Goal: Task Accomplishment & Management: Use online tool/utility

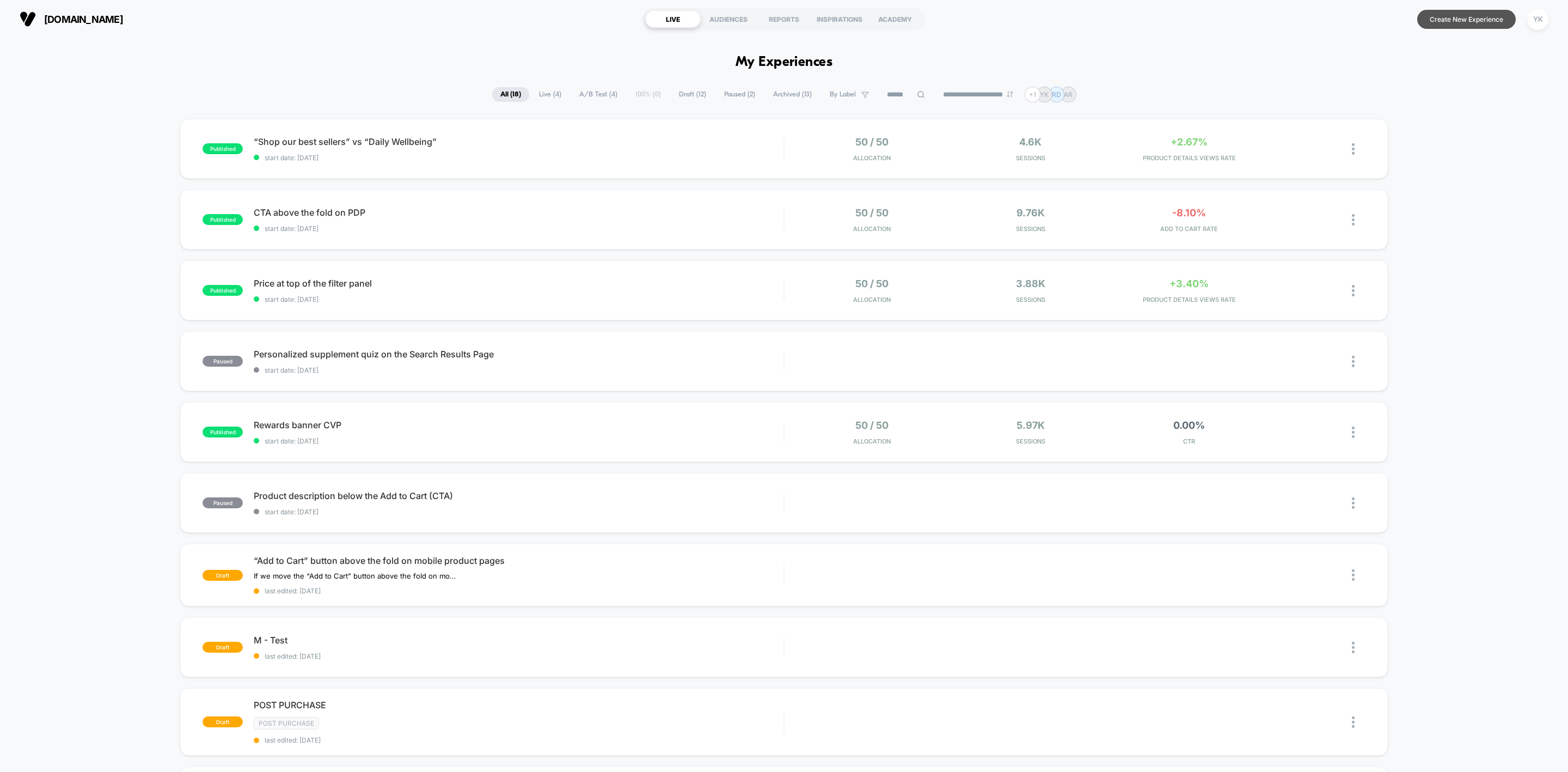
drag, startPoint x: 1487, startPoint y: 19, endPoint x: 1498, endPoint y: 18, distance: 11.0
click at [1044, 19] on button "Create New Experience" at bounding box center [1466, 19] width 99 height 19
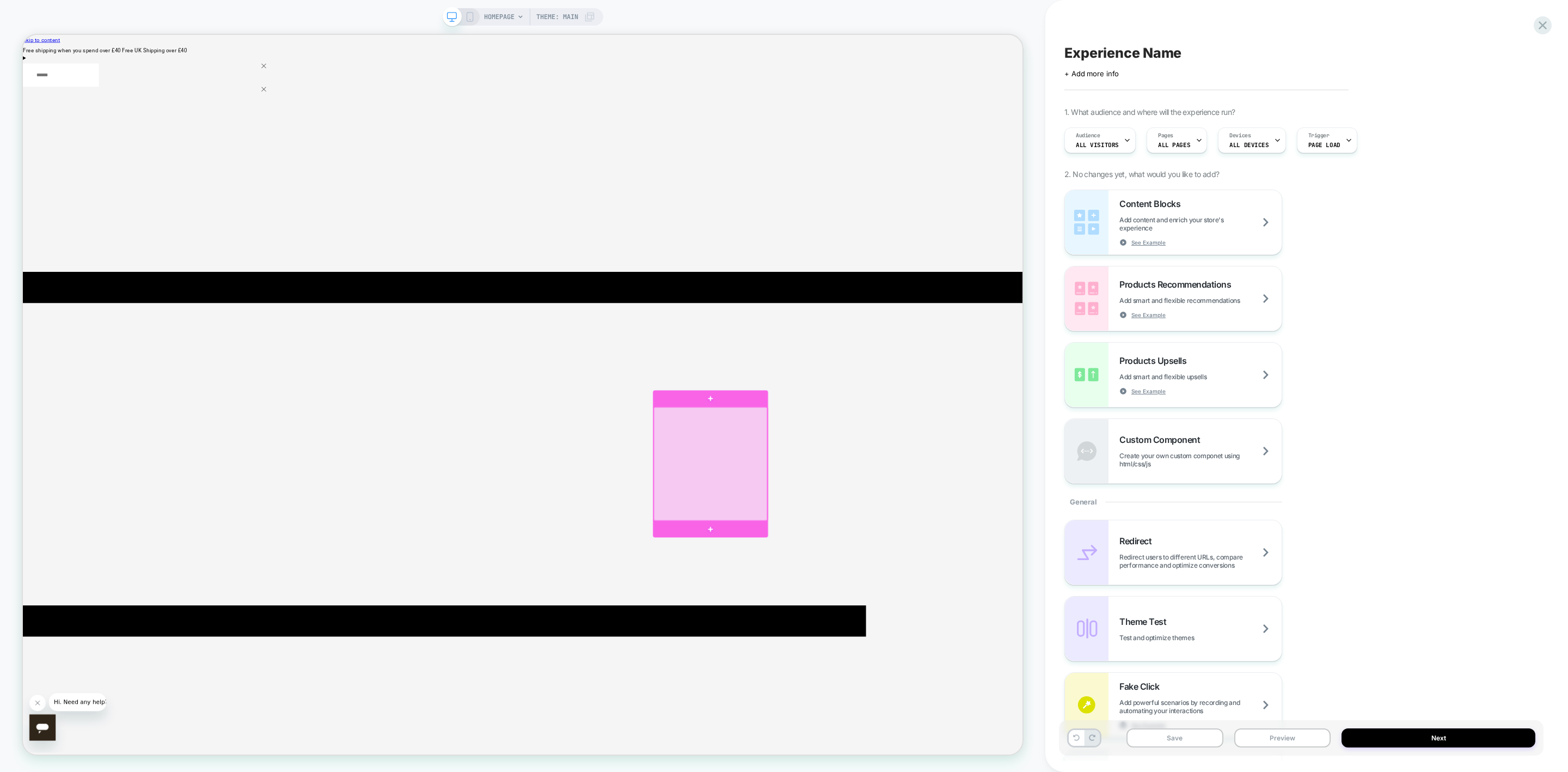
click at [952, 477] on div at bounding box center [939, 606] width 151 height 151
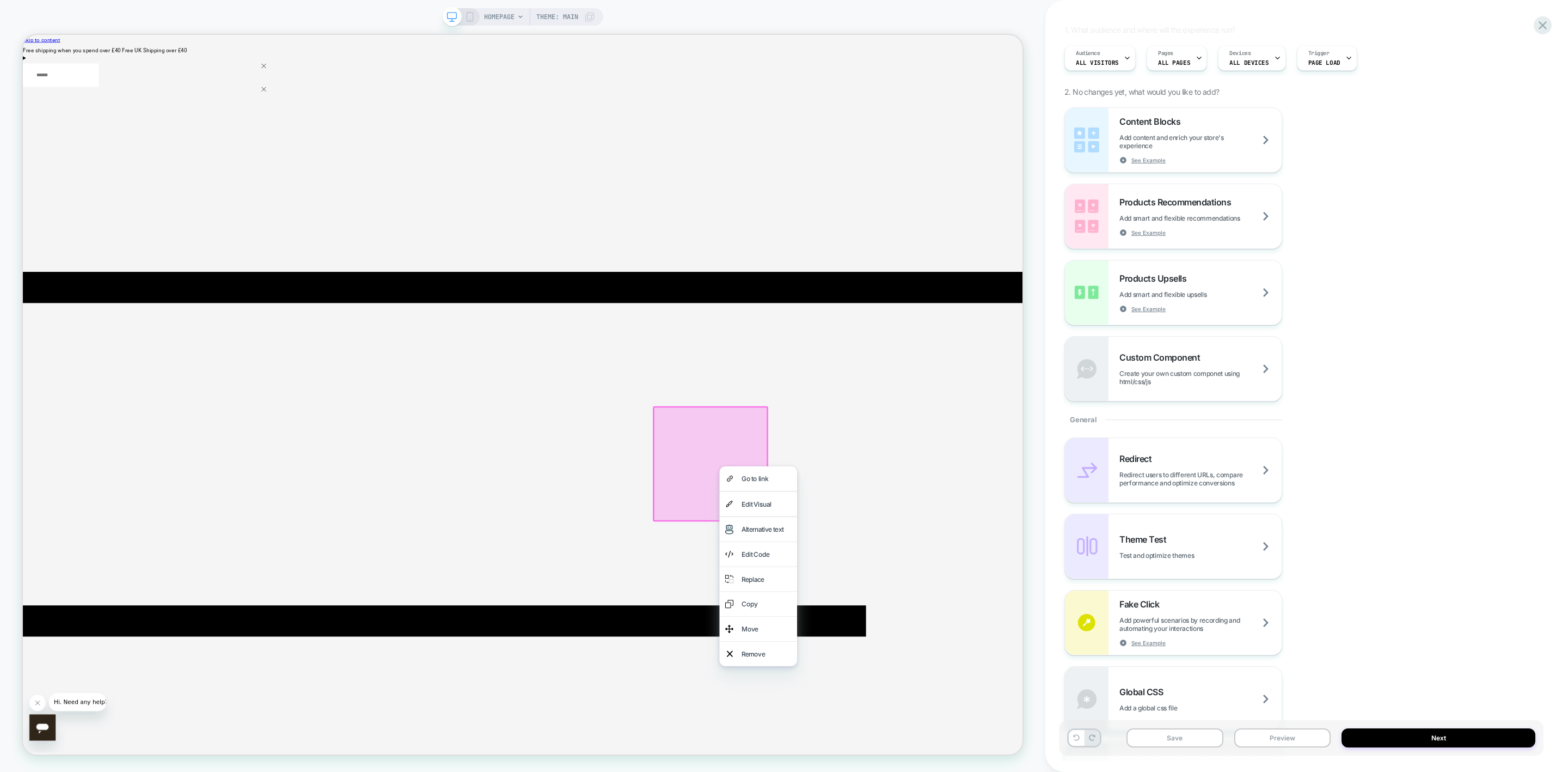
scroll to position [245, 0]
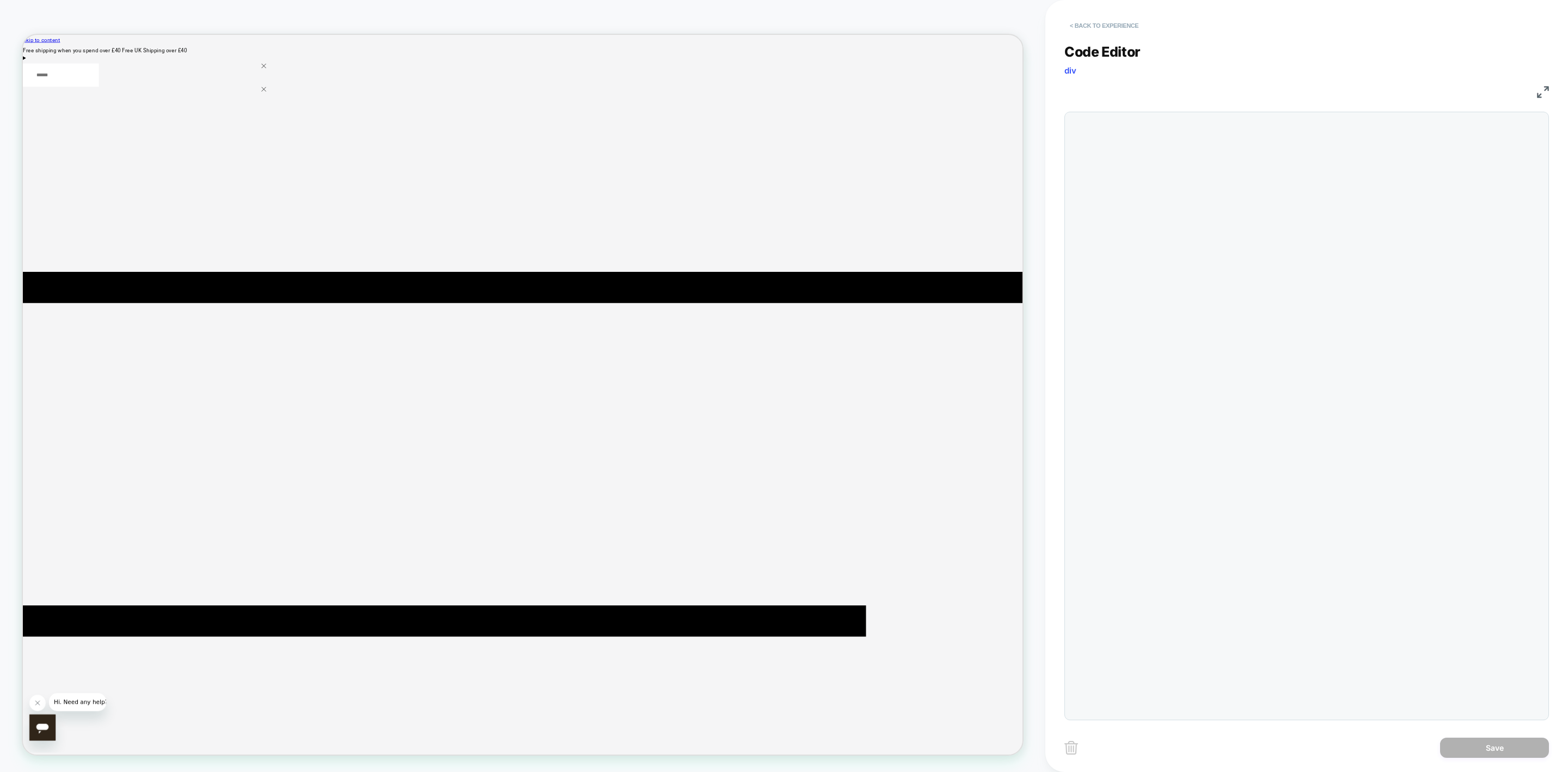
click at [1044, 22] on button "< Back to experience" at bounding box center [1104, 25] width 79 height 18
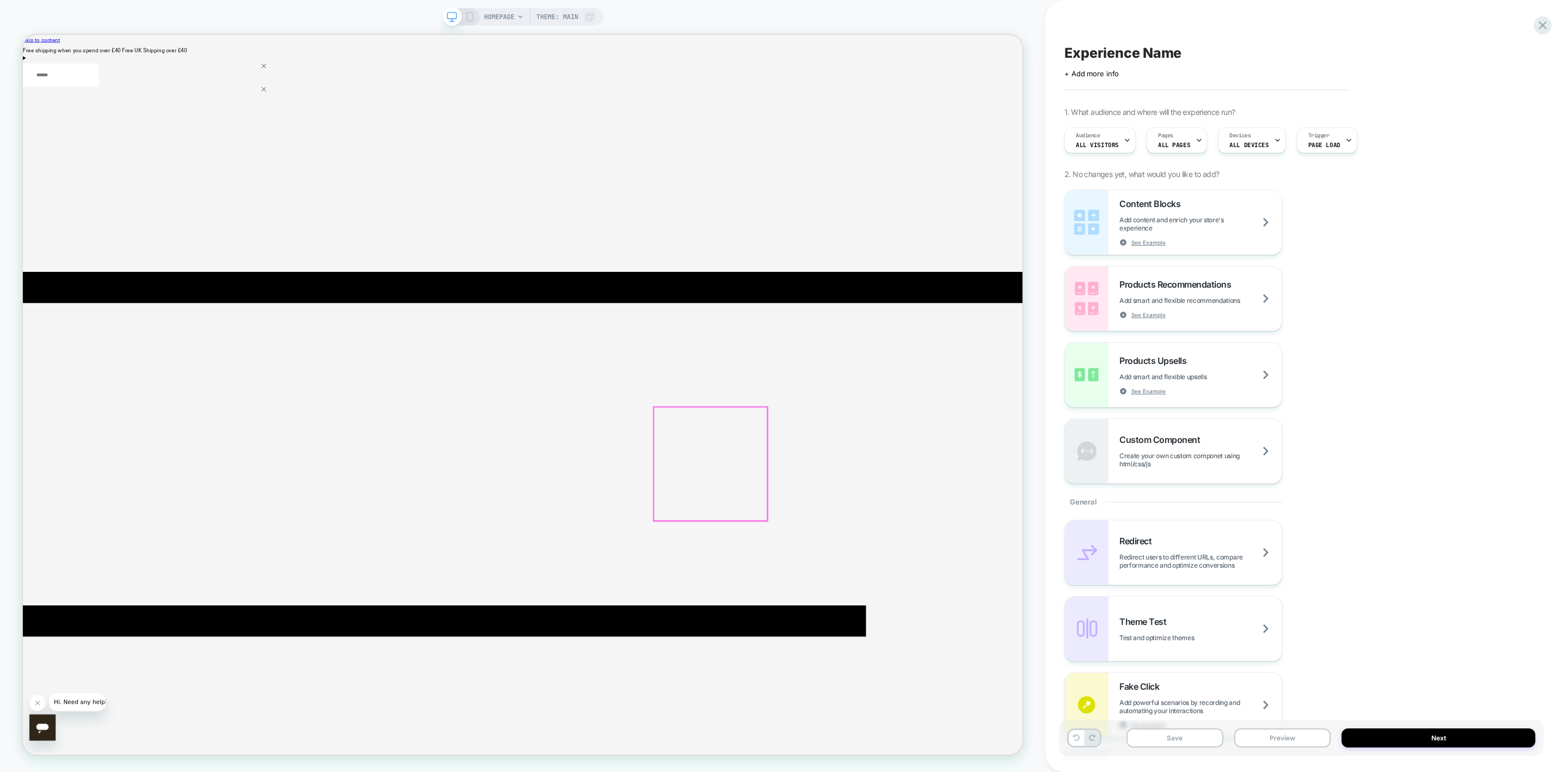
drag, startPoint x: 941, startPoint y: 591, endPoint x: 940, endPoint y: 597, distance: 6.1
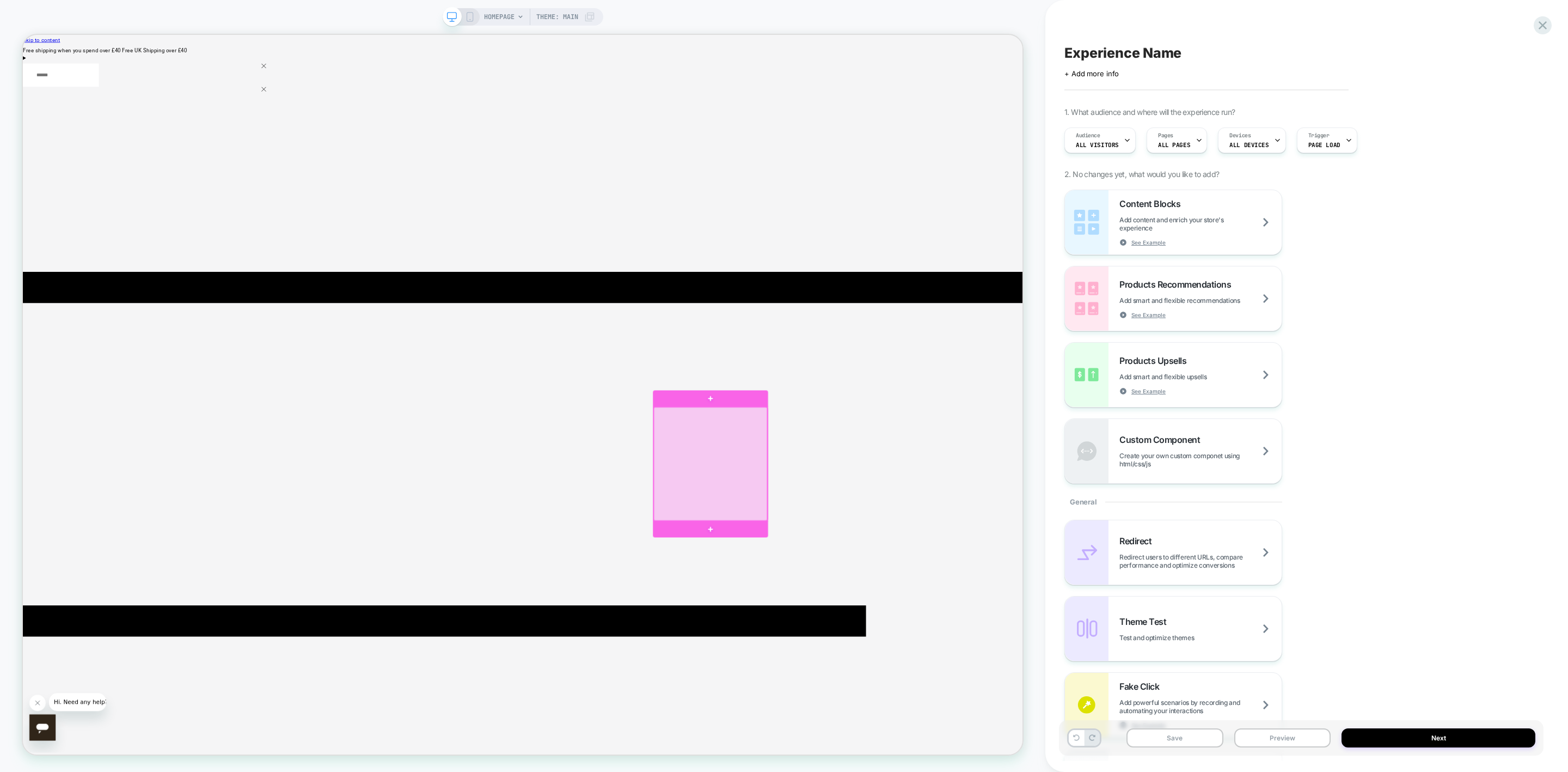
click at [934, 477] on div at bounding box center [939, 606] width 151 height 151
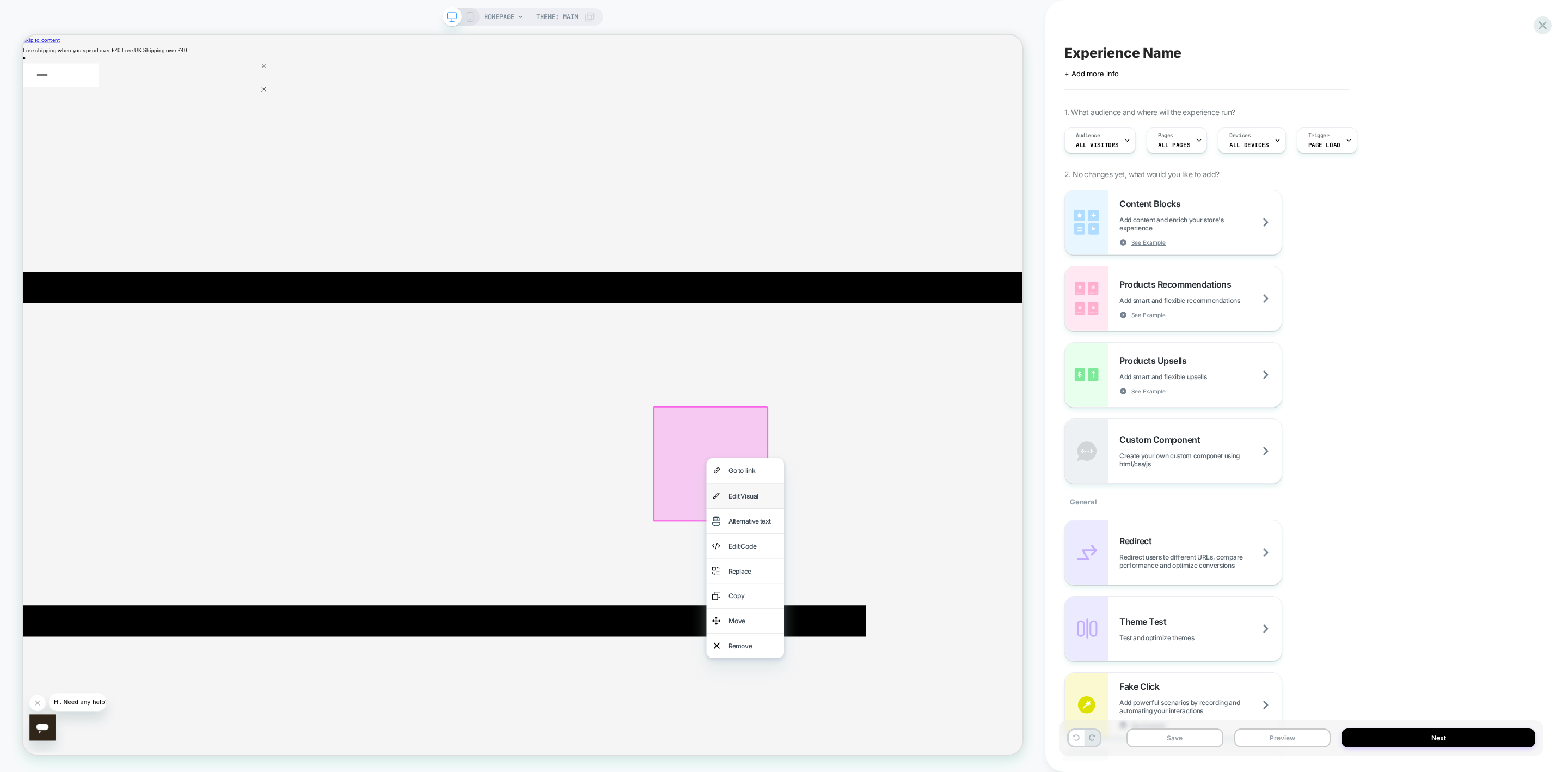
click at [1009, 477] on div "Edit Visual" at bounding box center [996, 649] width 67 height 18
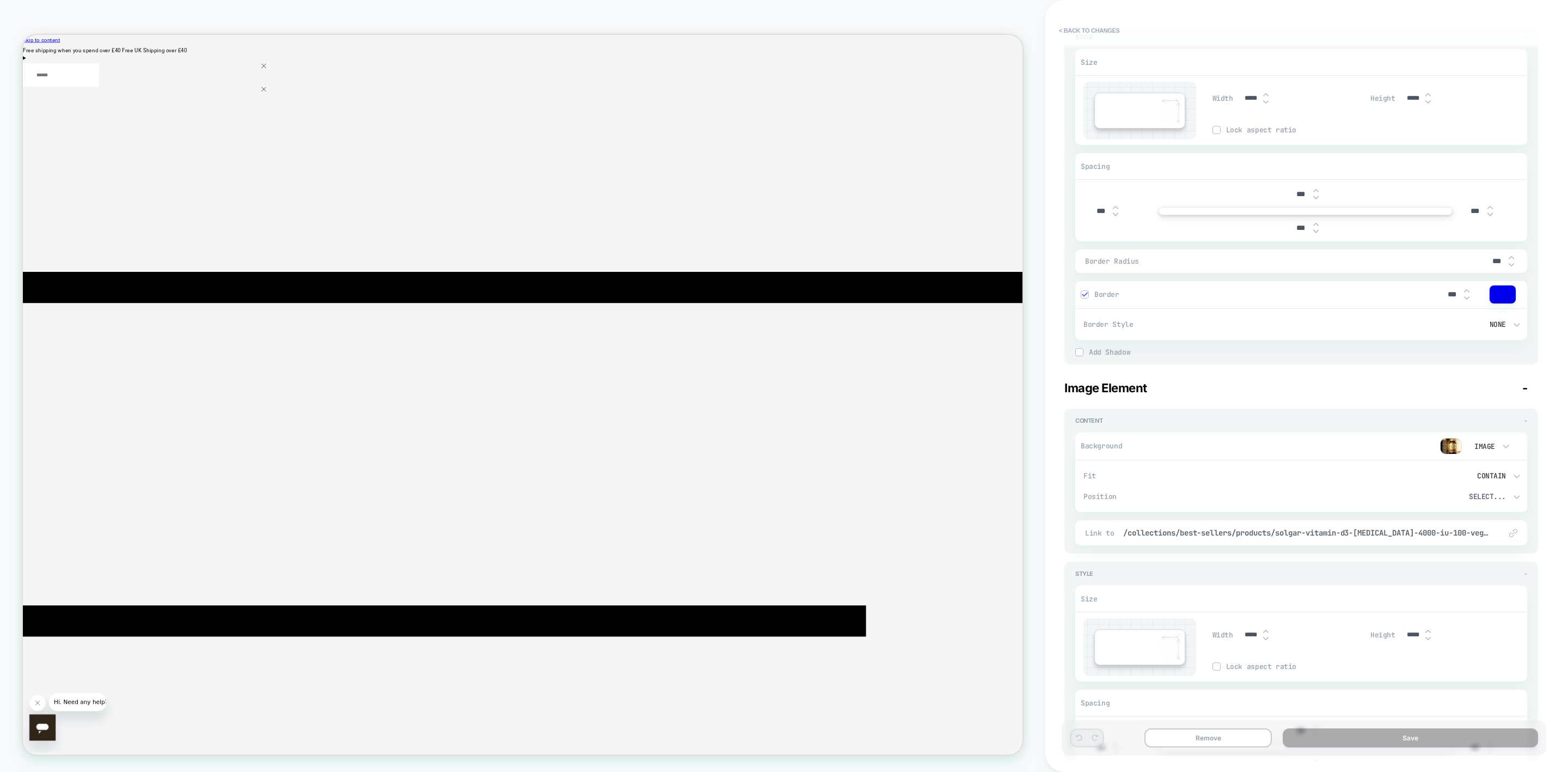
scroll to position [0, 0]
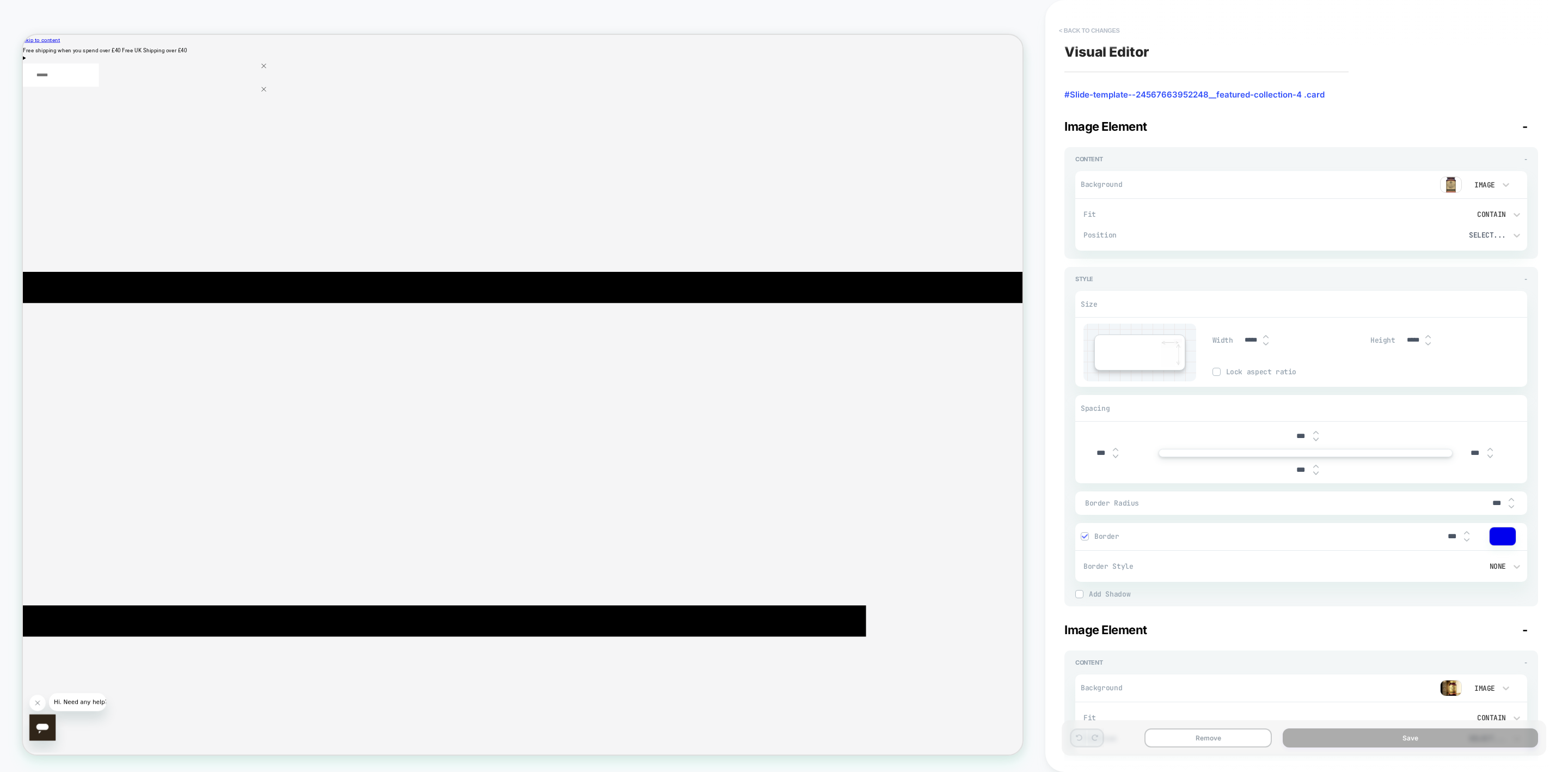
click at [1044, 30] on button "< Back to changes" at bounding box center [1089, 30] width 72 height 18
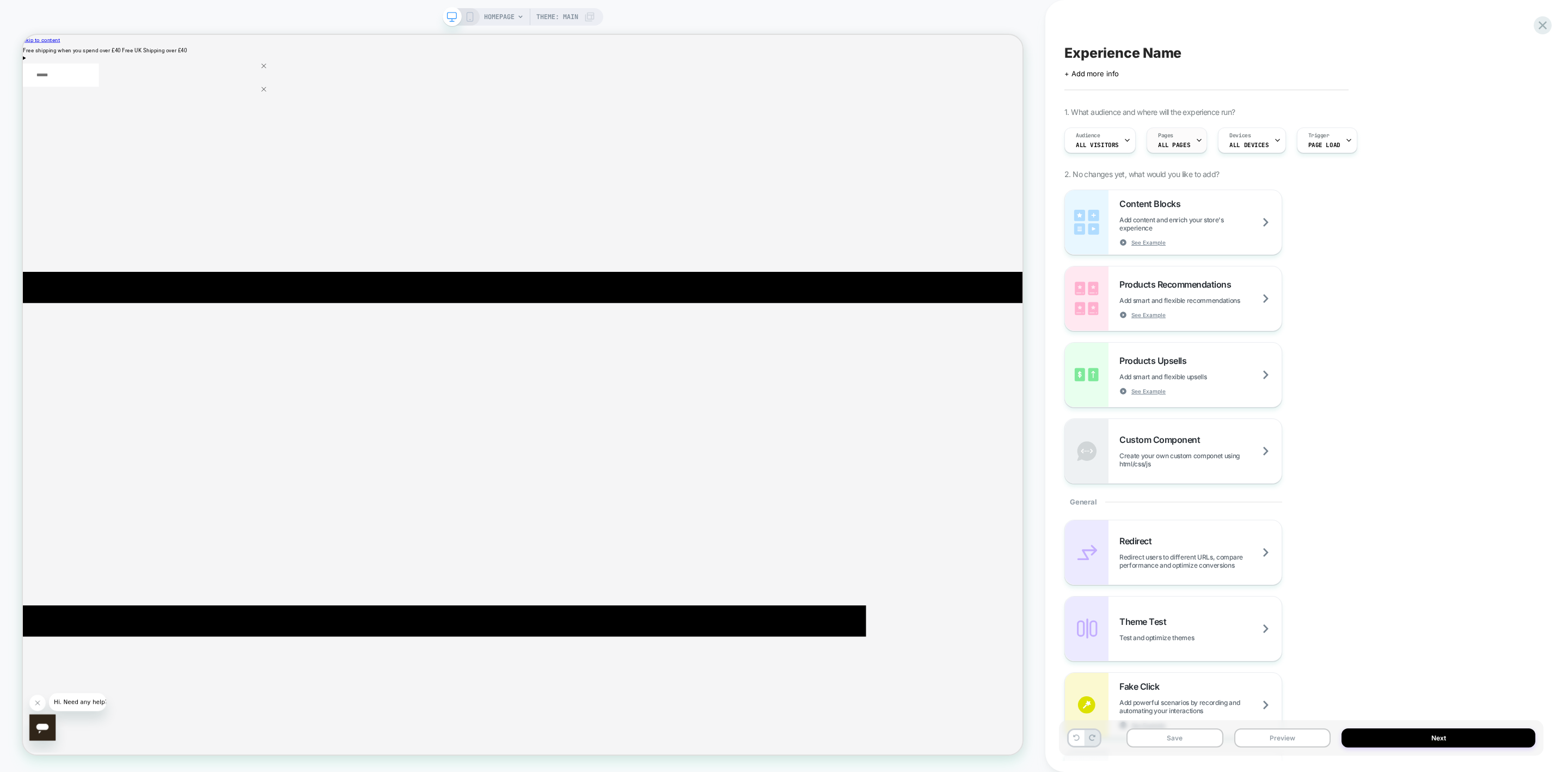
click at [1044, 144] on span "ALL PAGES" at bounding box center [1174, 144] width 32 height 8
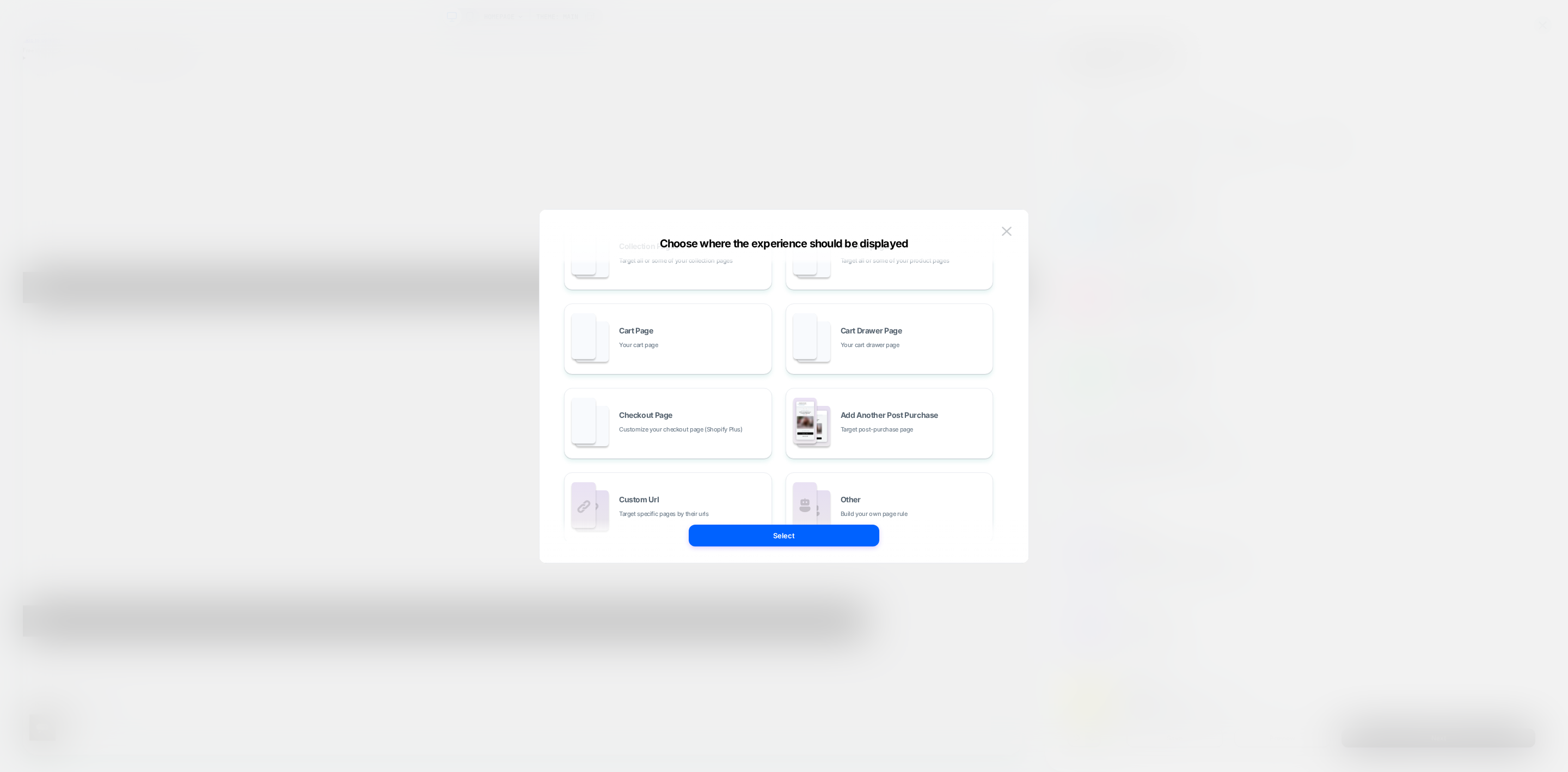
scroll to position [165, 0]
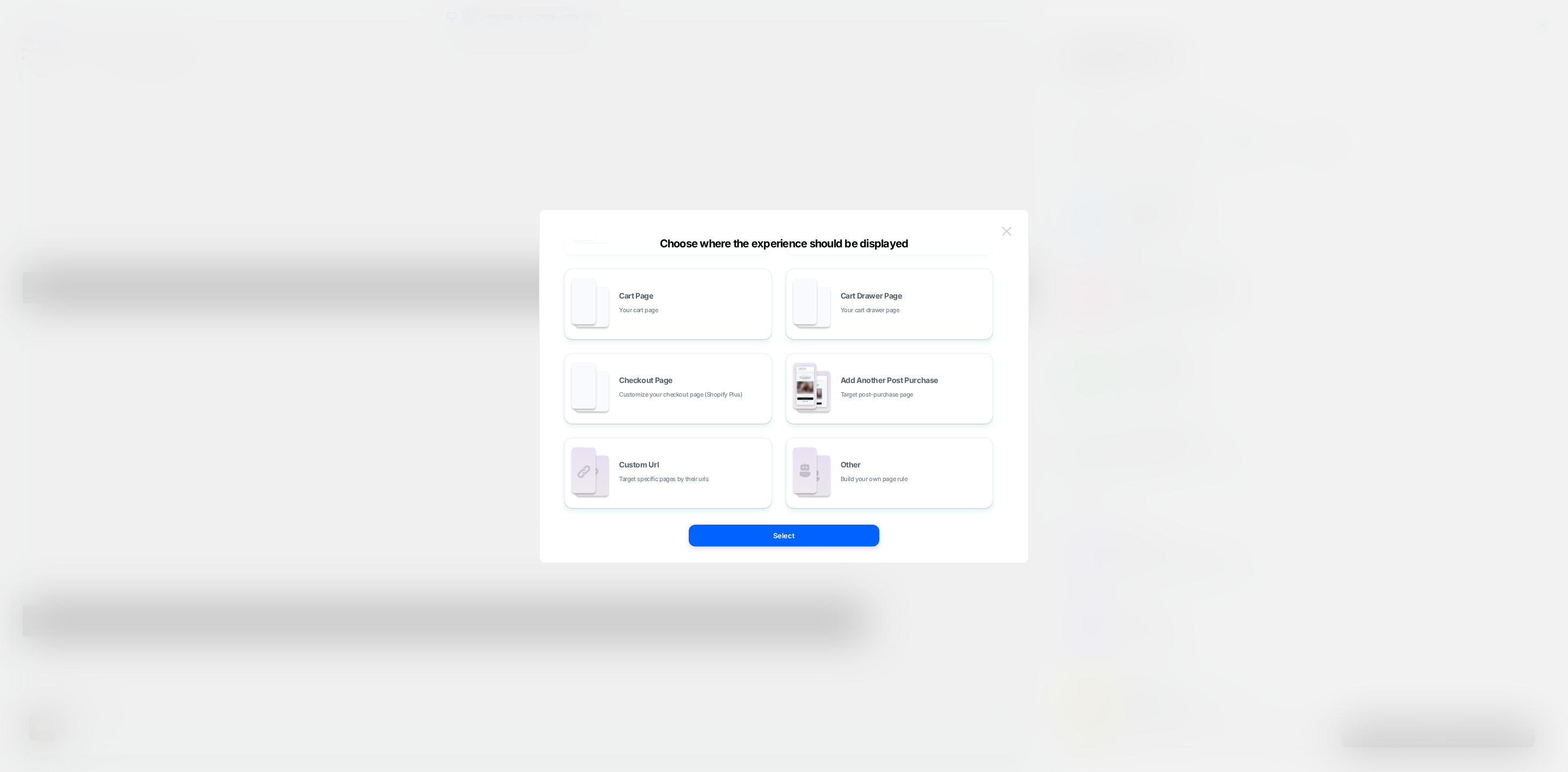
click at [1007, 231] on img at bounding box center [1006, 231] width 10 height 9
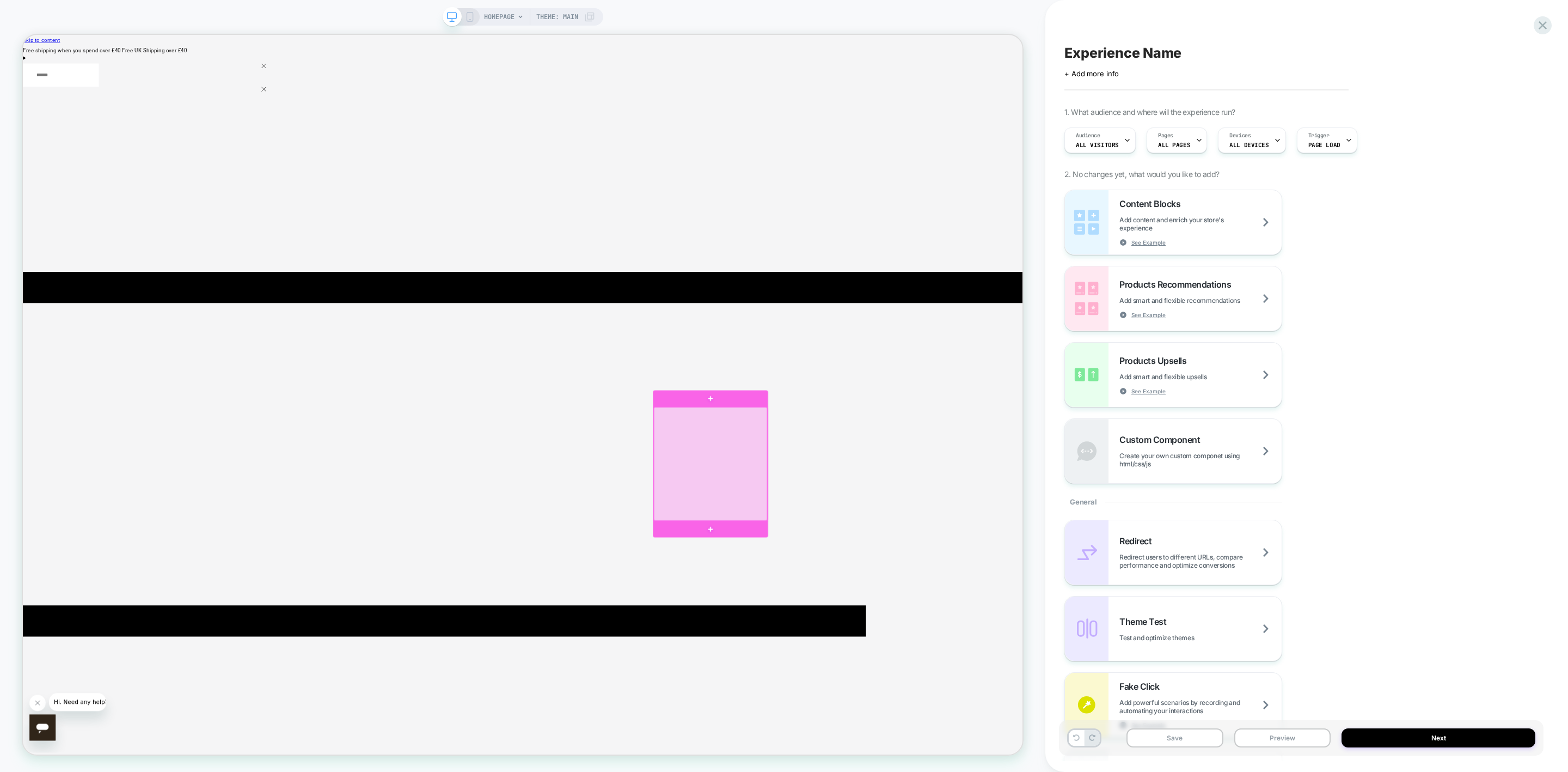
click at [971, 477] on div at bounding box center [939, 606] width 151 height 151
click at [1035, 477] on div "Go to link" at bounding box center [1034, 625] width 67 height 18
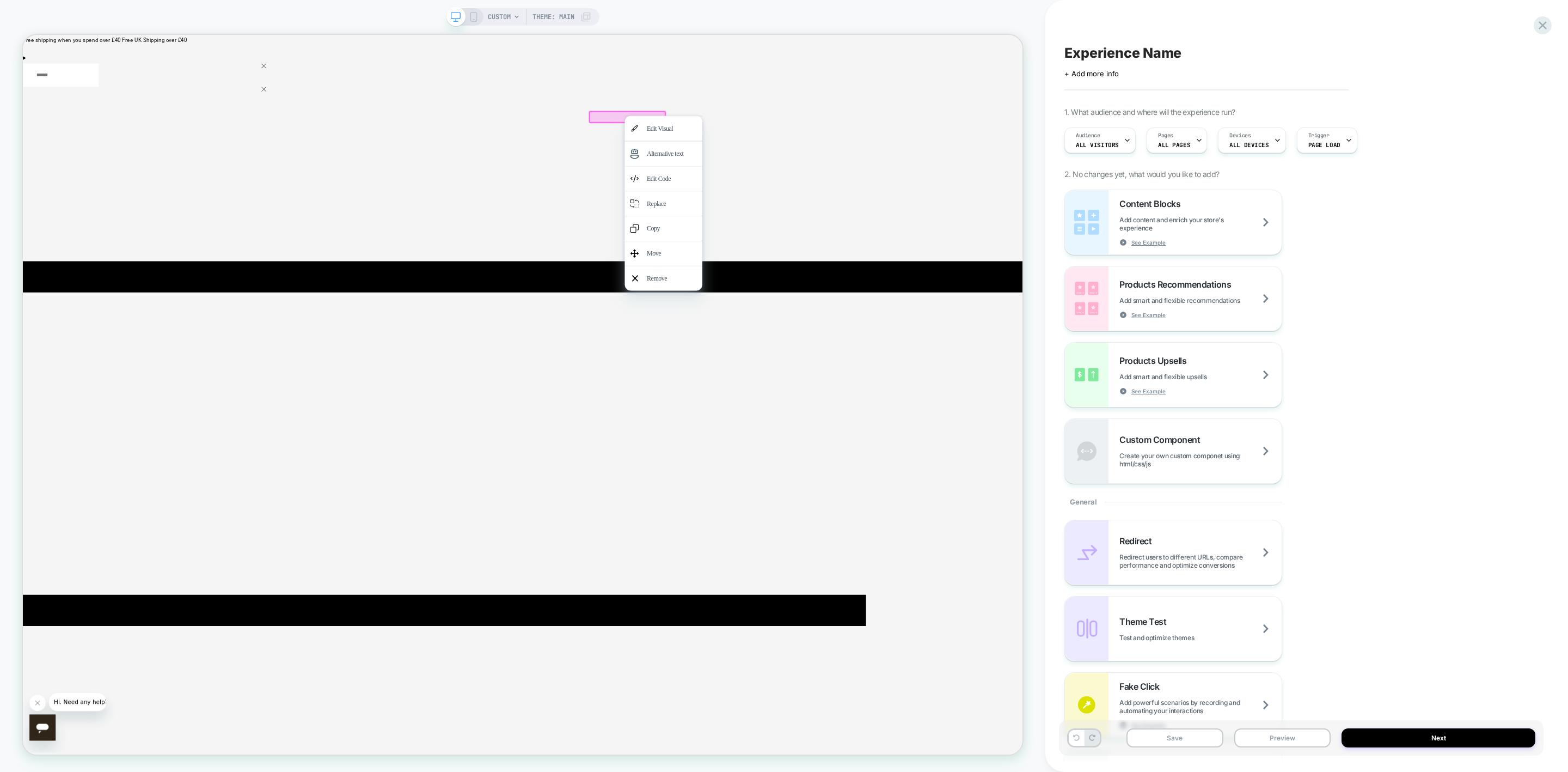
scroll to position [0, 0]
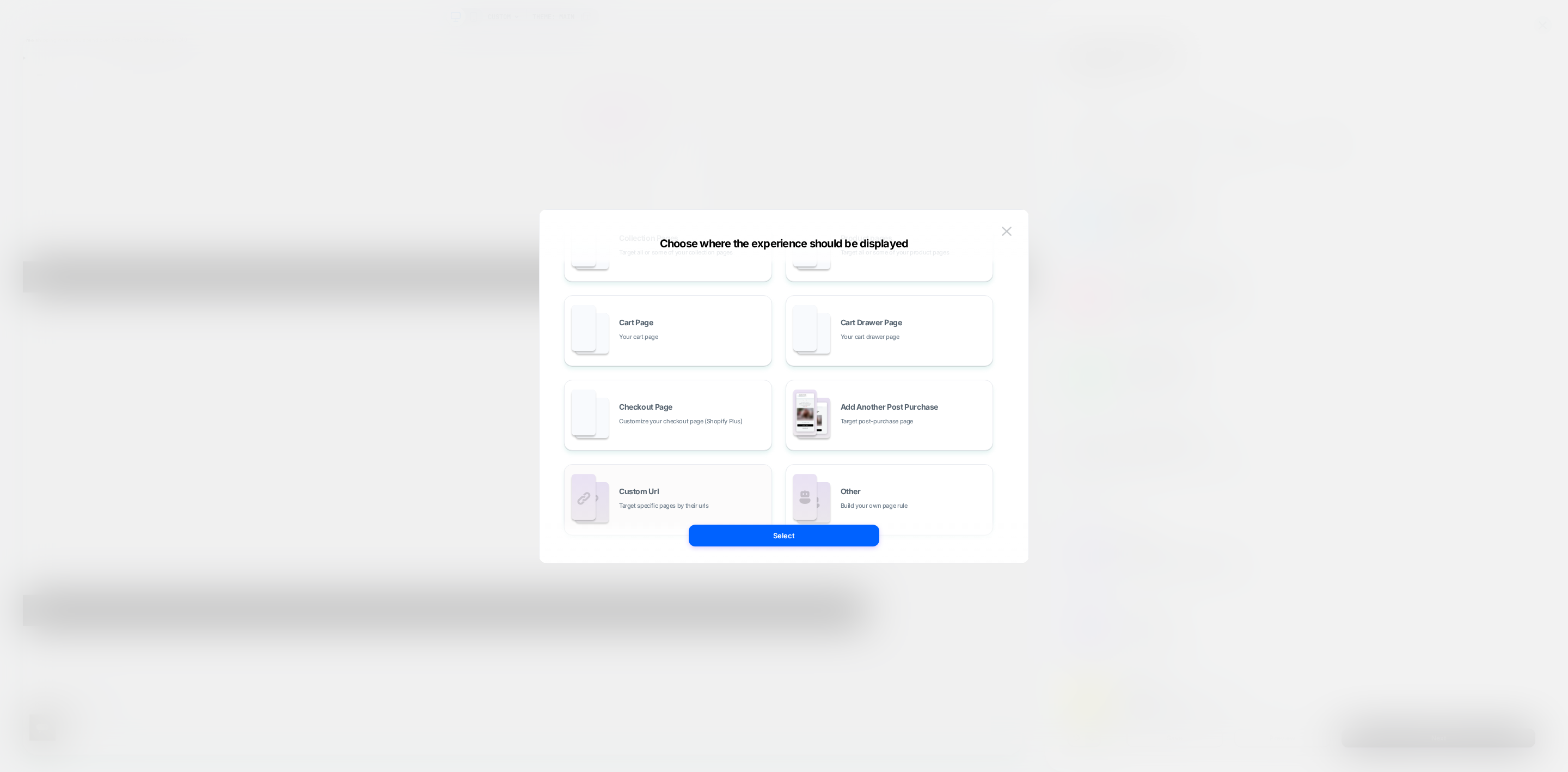
scroll to position [165, 0]
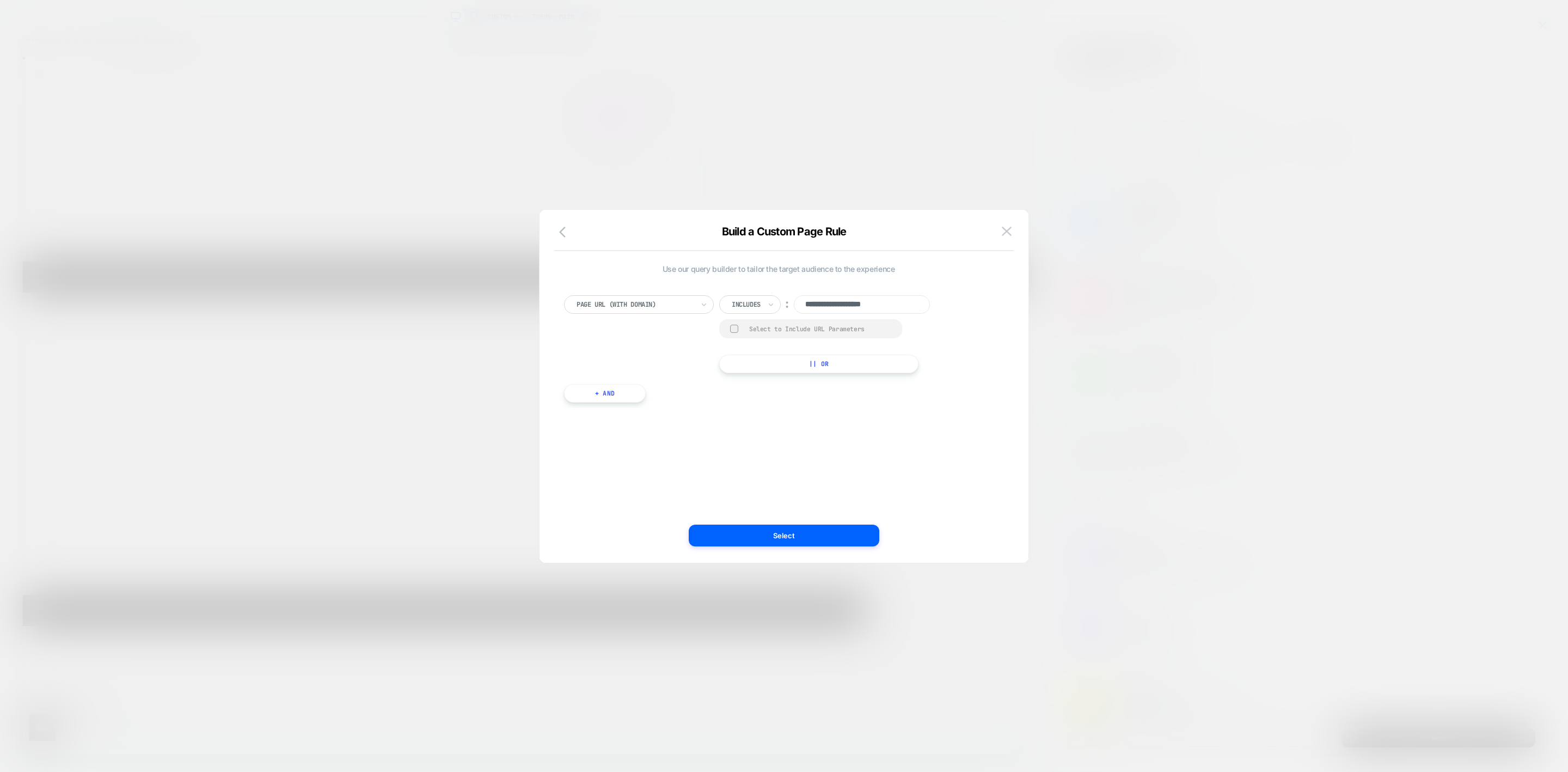
scroll to position [0, 0]
paste input "**********"
drag, startPoint x: 834, startPoint y: 302, endPoint x: 874, endPoint y: 306, distance: 40.2
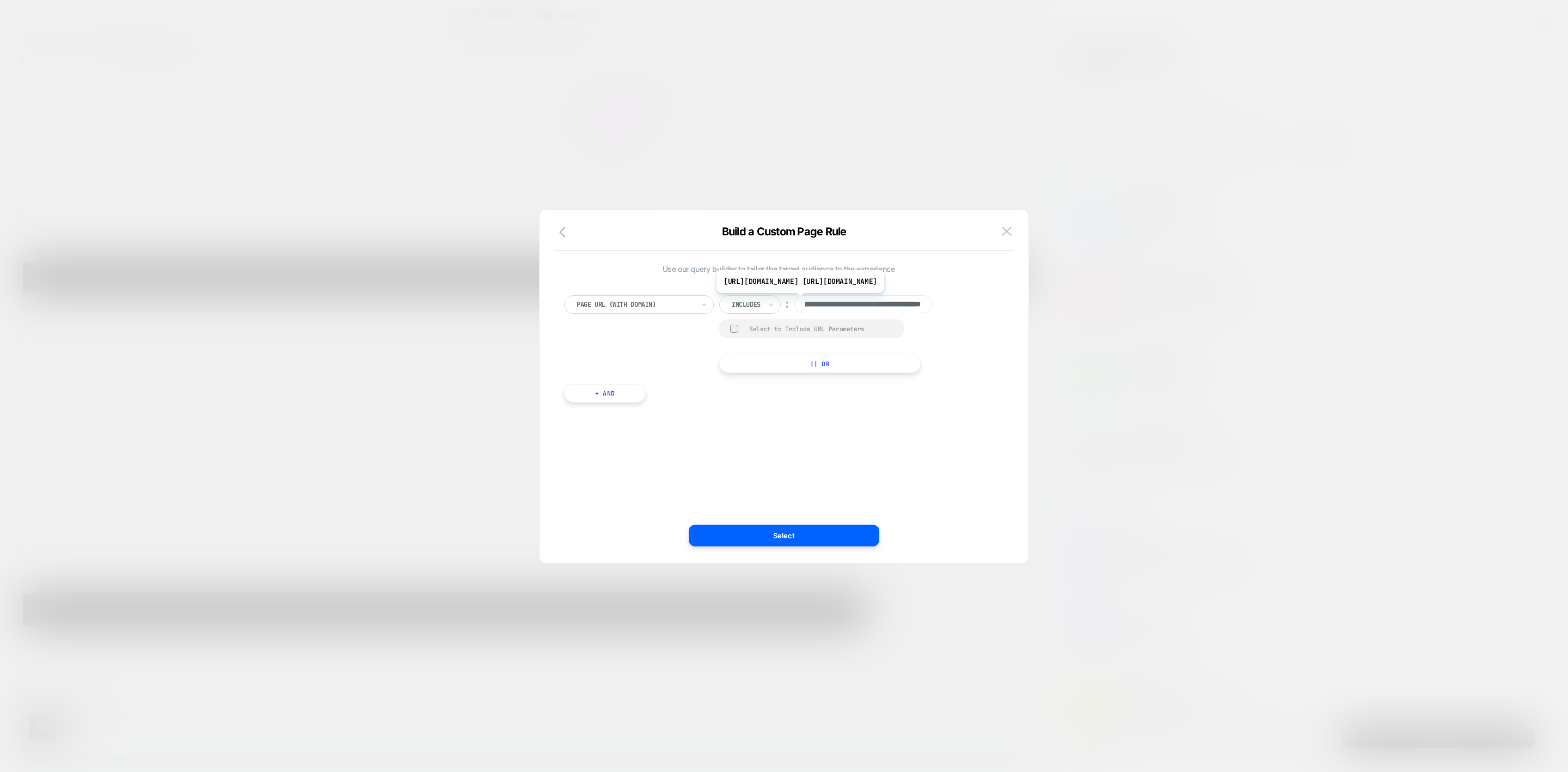
type input "**********"
click at [848, 477] on button "Select" at bounding box center [784, 536] width 191 height 22
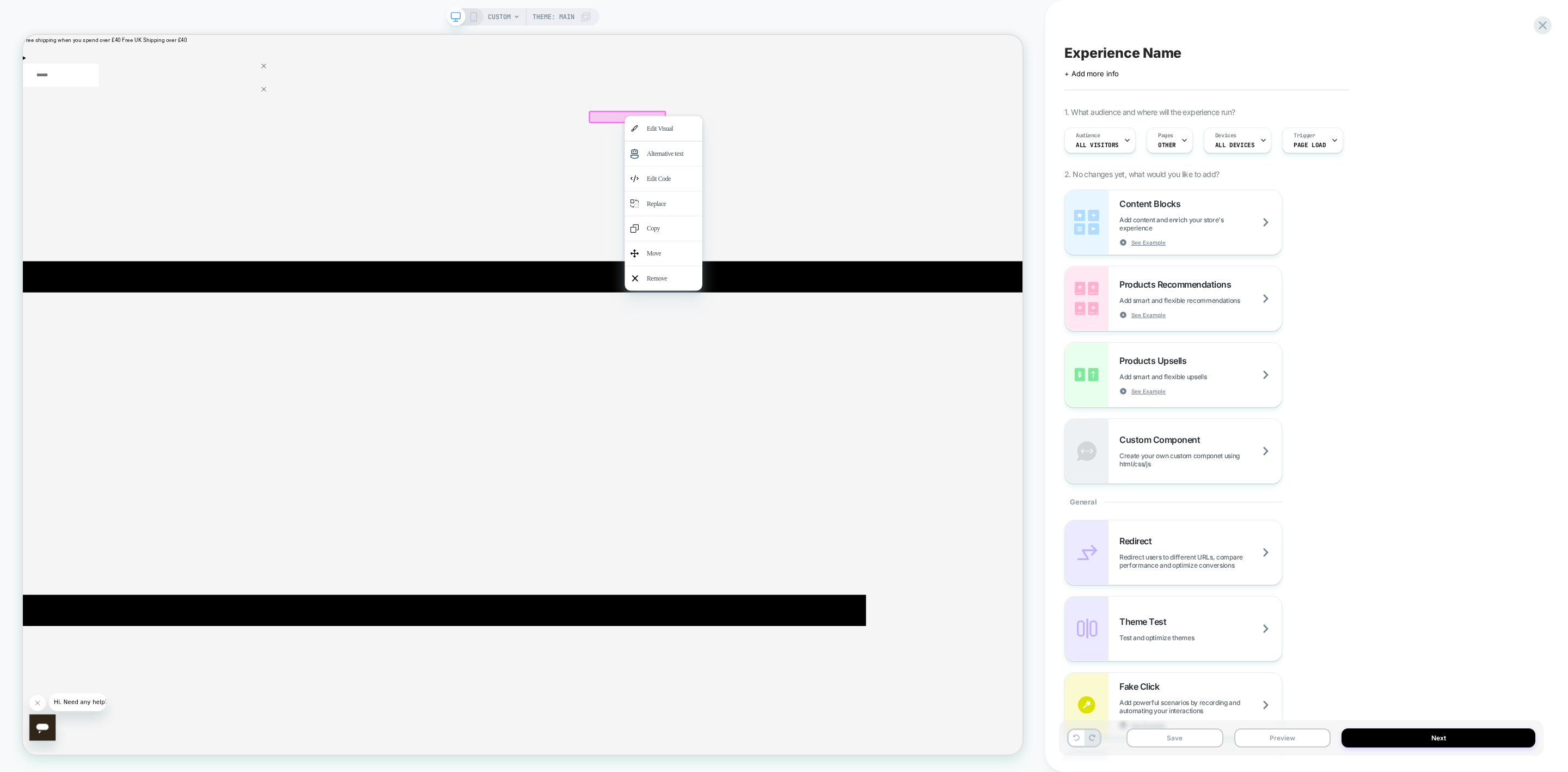
click at [785, 142] on div at bounding box center [829, 144] width 103 height 16
click at [778, 143] on div at bounding box center [829, 144] width 103 height 16
click at [1044, 141] on span "OTHER" at bounding box center [1166, 144] width 18 height 8
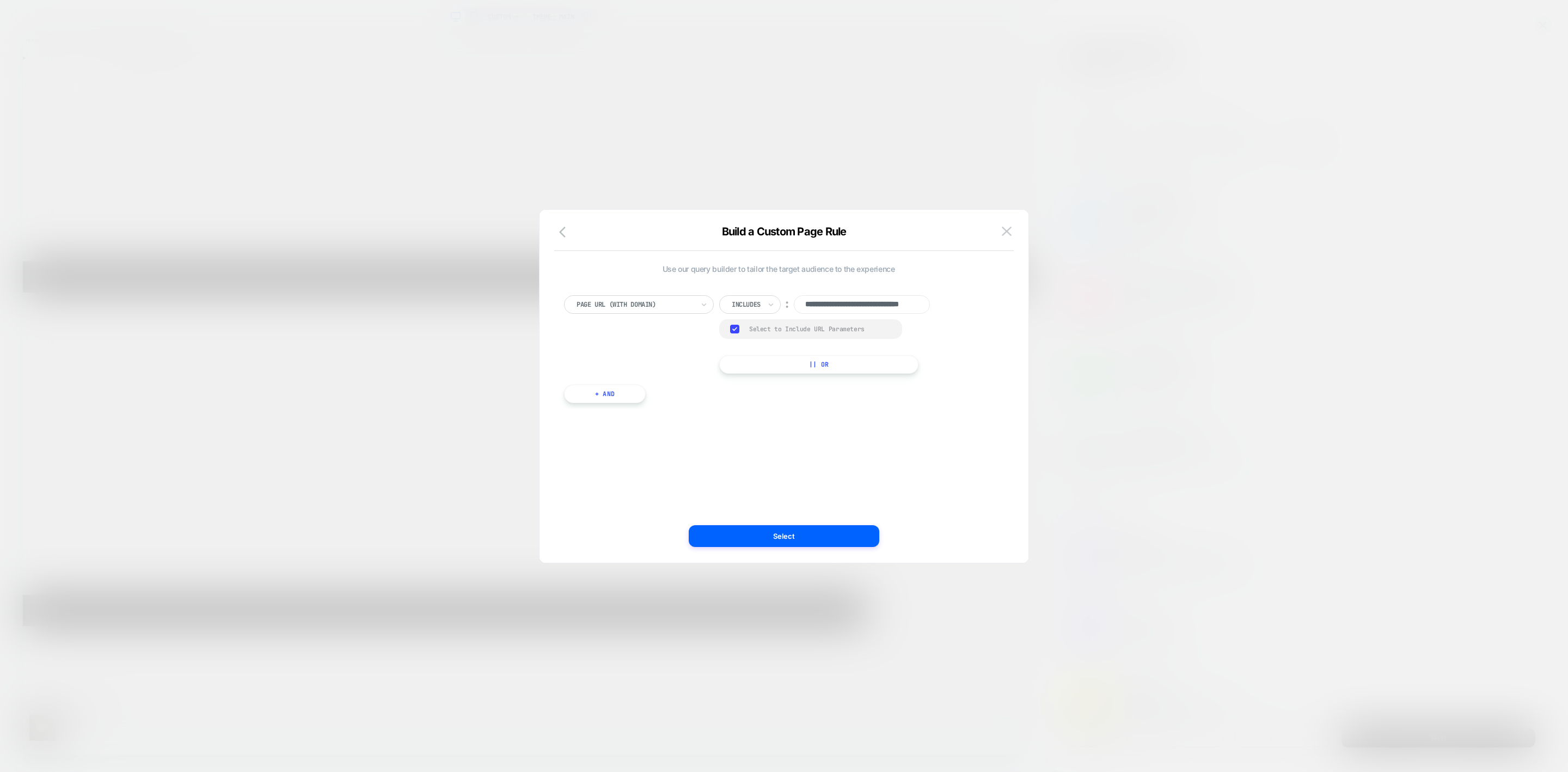
scroll to position [0, 40]
click at [0, 0] on input "**********" at bounding box center [0, 0] width 0 height 0
click at [0, 0] on div "Group Select to Include URL Parameters" at bounding box center [0, 0] width 0 height 0
drag, startPoint x: 798, startPoint y: 544, endPoint x: 1034, endPoint y: 677, distance: 270.9
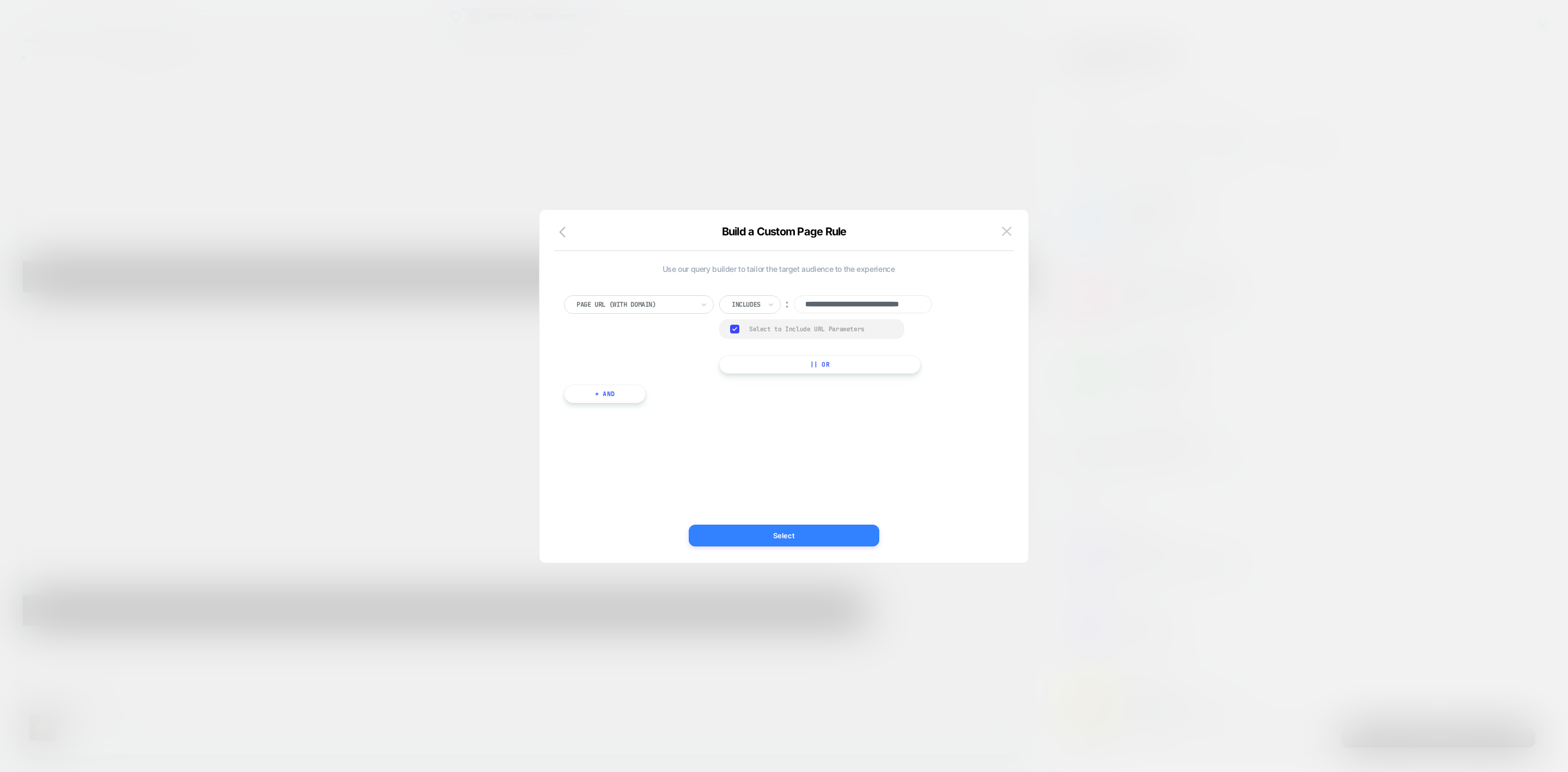
click at [798, 477] on button "Select" at bounding box center [784, 536] width 191 height 22
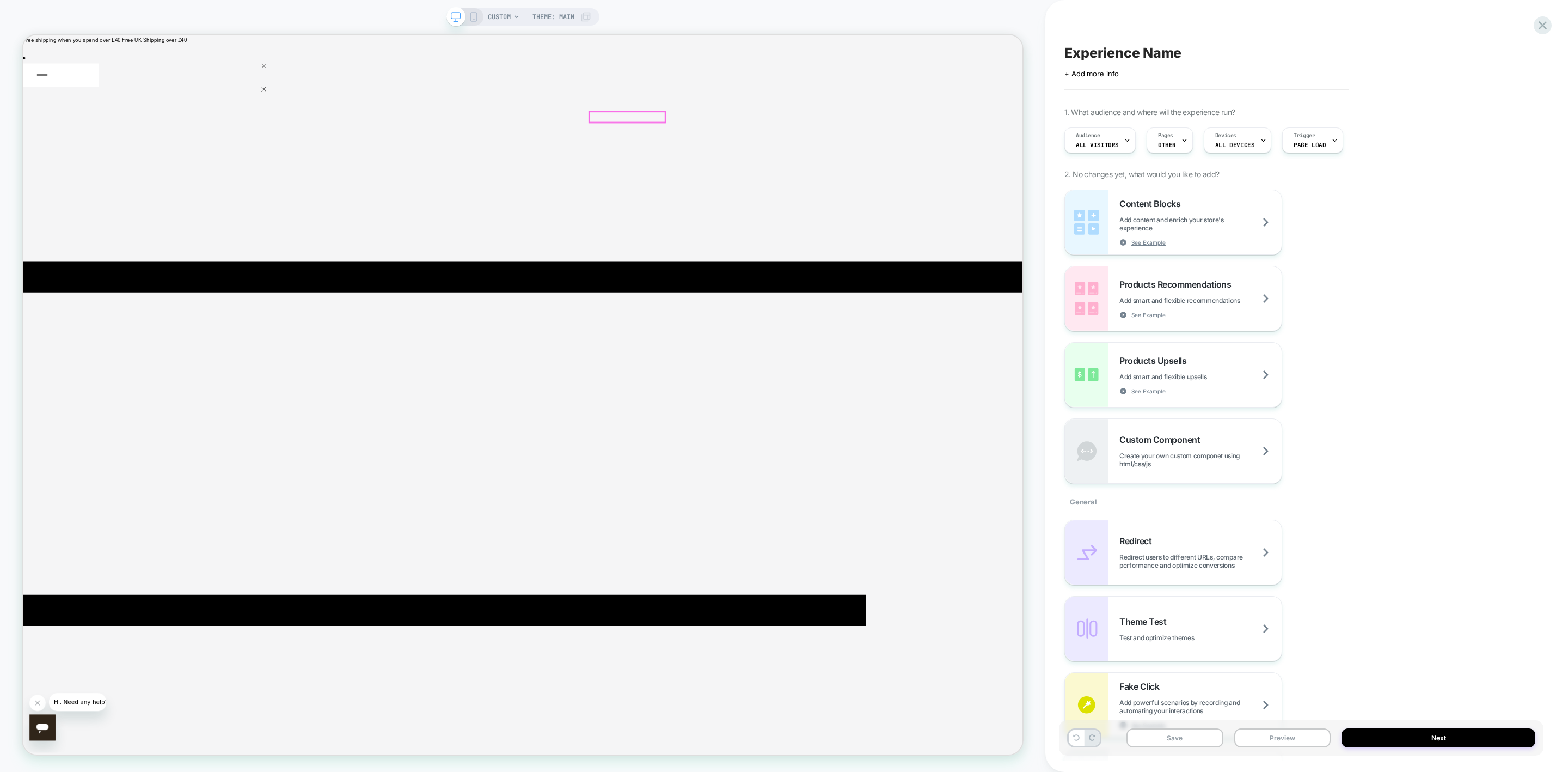
click at [675, 139] on div at bounding box center [682, 144] width 146 height 14
click at [460, 146] on div at bounding box center [460, 144] width 118 height 14
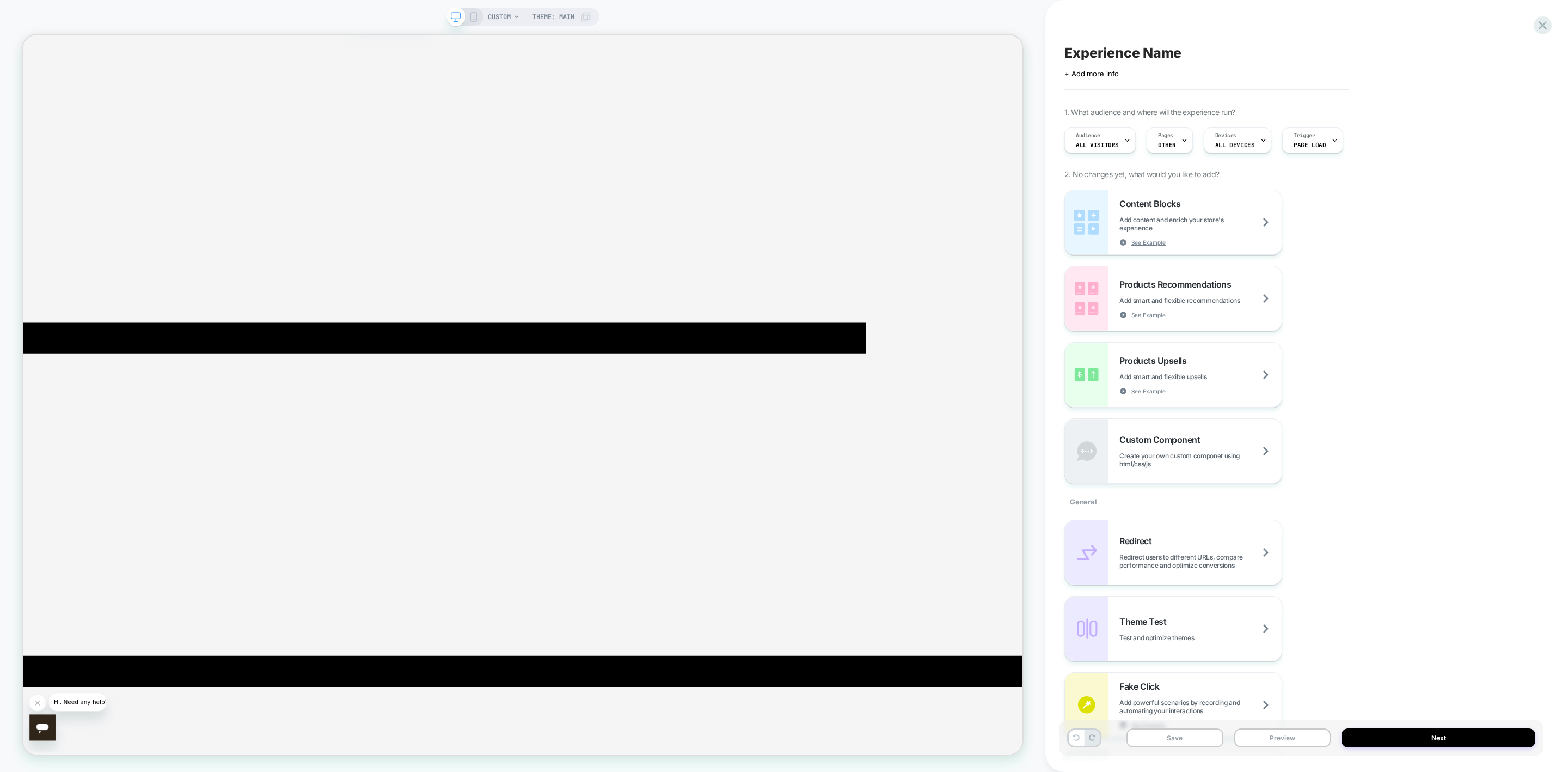
drag, startPoint x: 752, startPoint y: 479, endPoint x: 482, endPoint y: 590, distance: 291.9
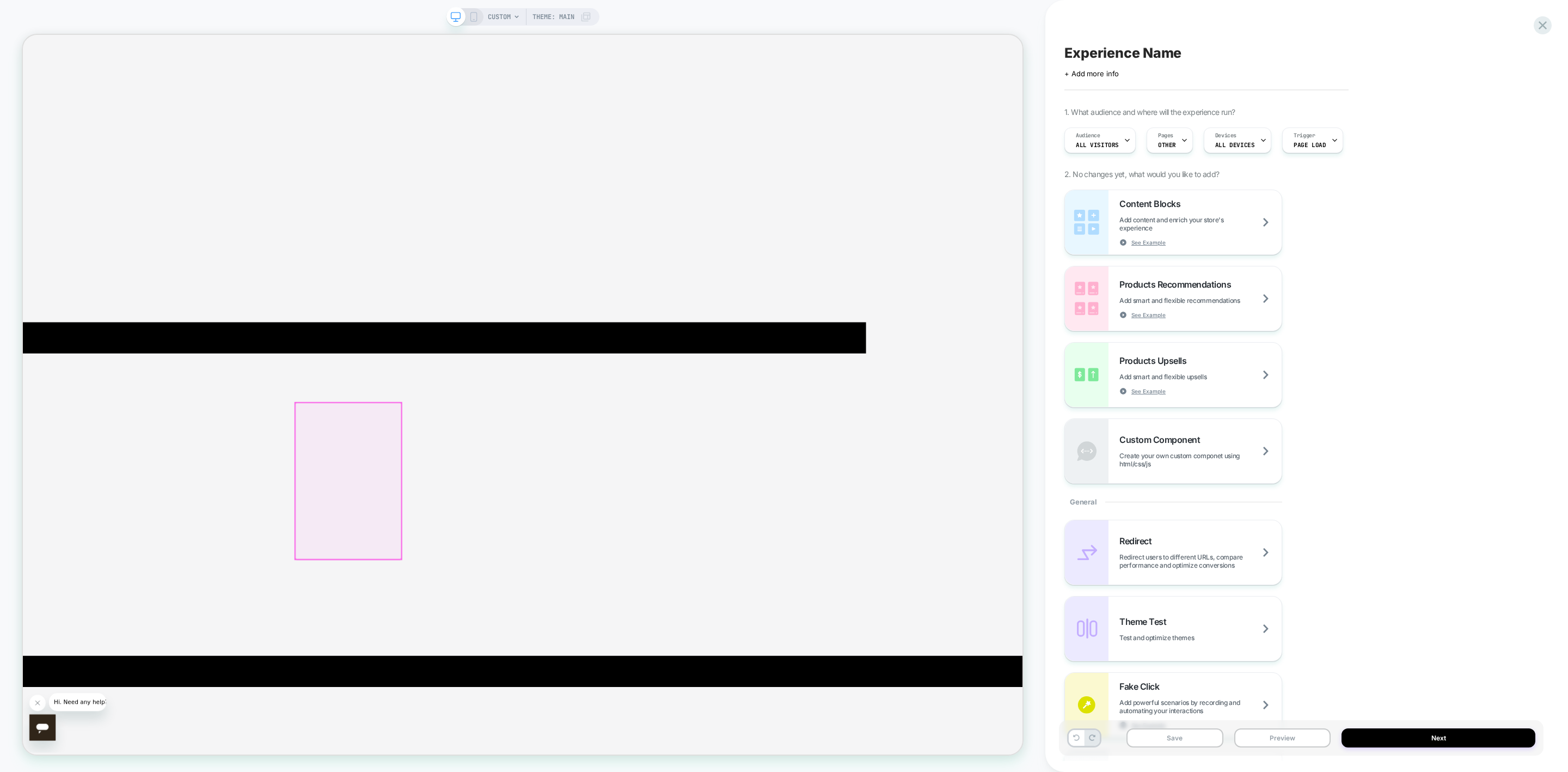
click at [467, 477] on div at bounding box center [456, 630] width 141 height 209
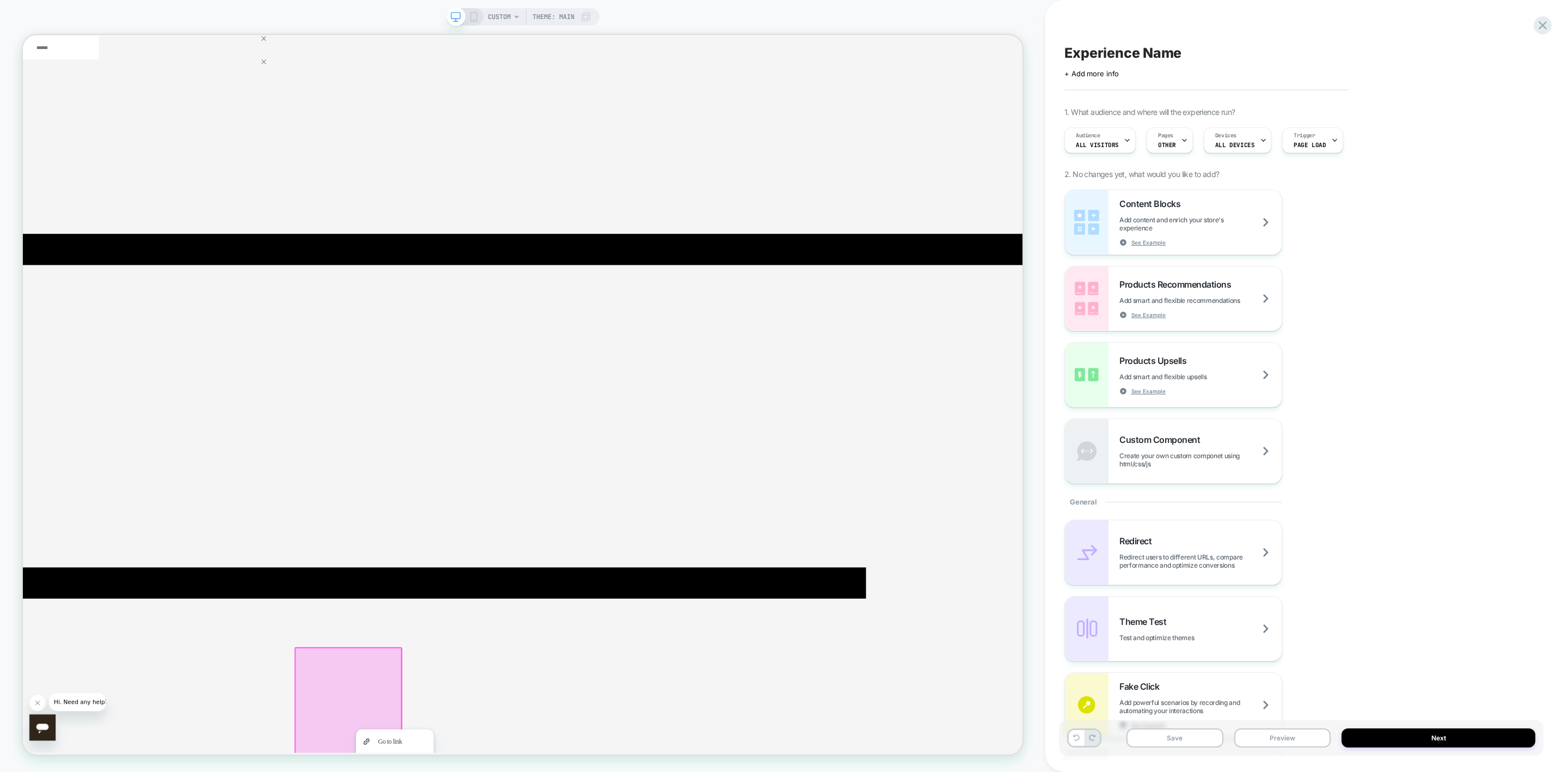
scroll to position [0, 0]
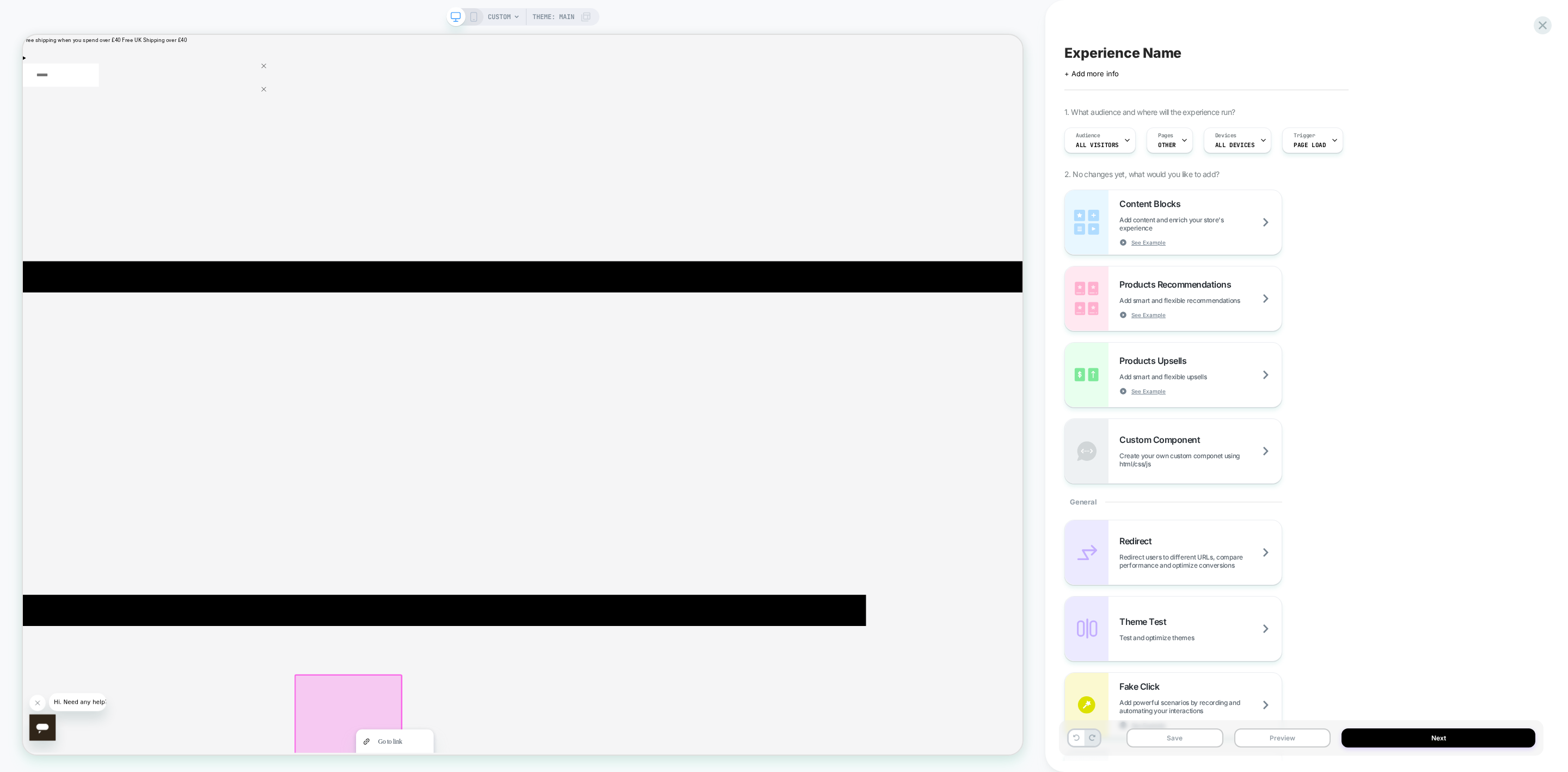
click at [820, 151] on div at bounding box center [829, 144] width 103 height 16
click at [823, 151] on div at bounding box center [829, 144] width 103 height 16
click at [825, 148] on div at bounding box center [829, 144] width 101 height 14
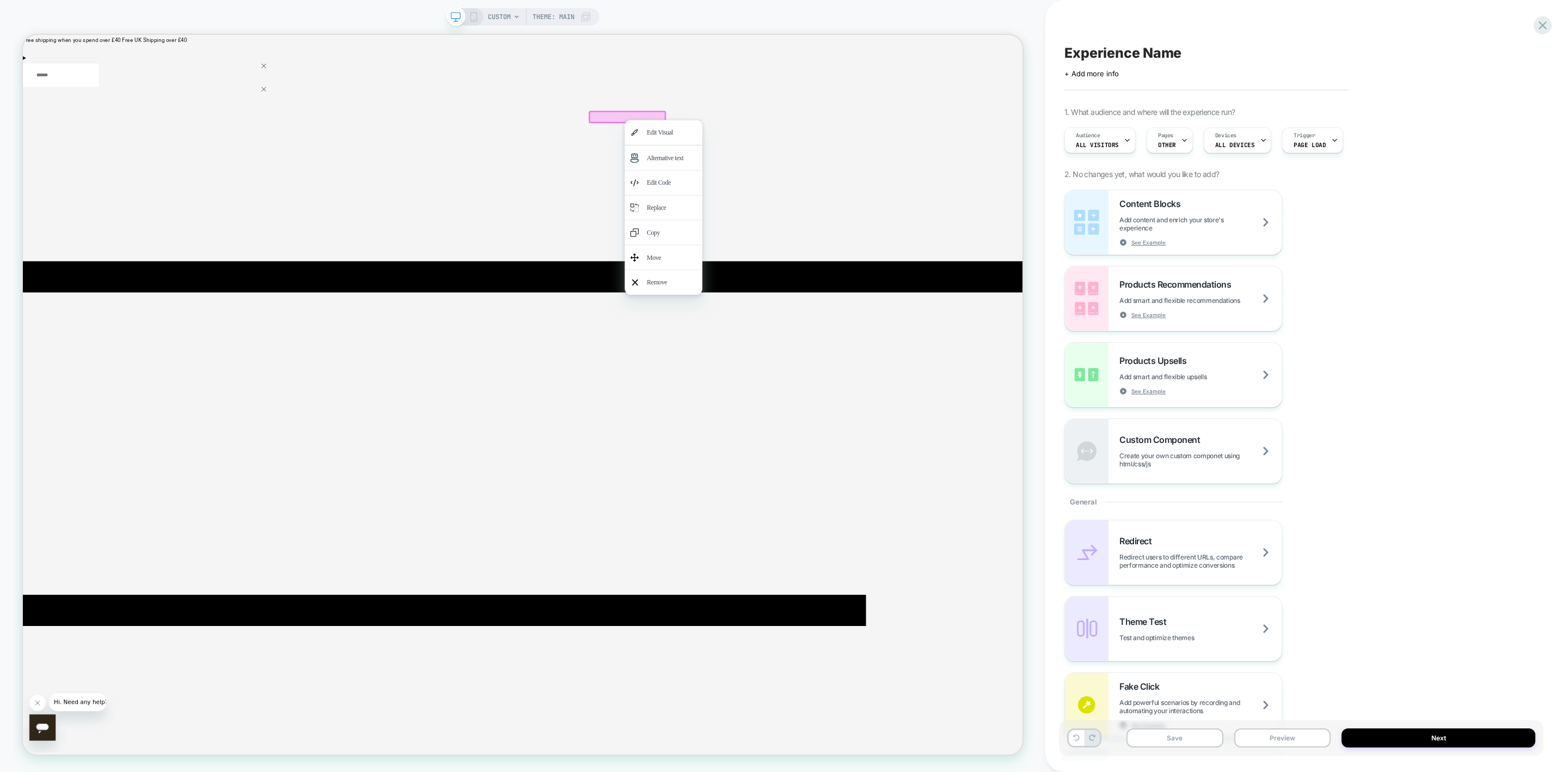
click at [470, 151] on div at bounding box center [460, 144] width 120 height 16
click at [464, 137] on div at bounding box center [460, 144] width 118 height 14
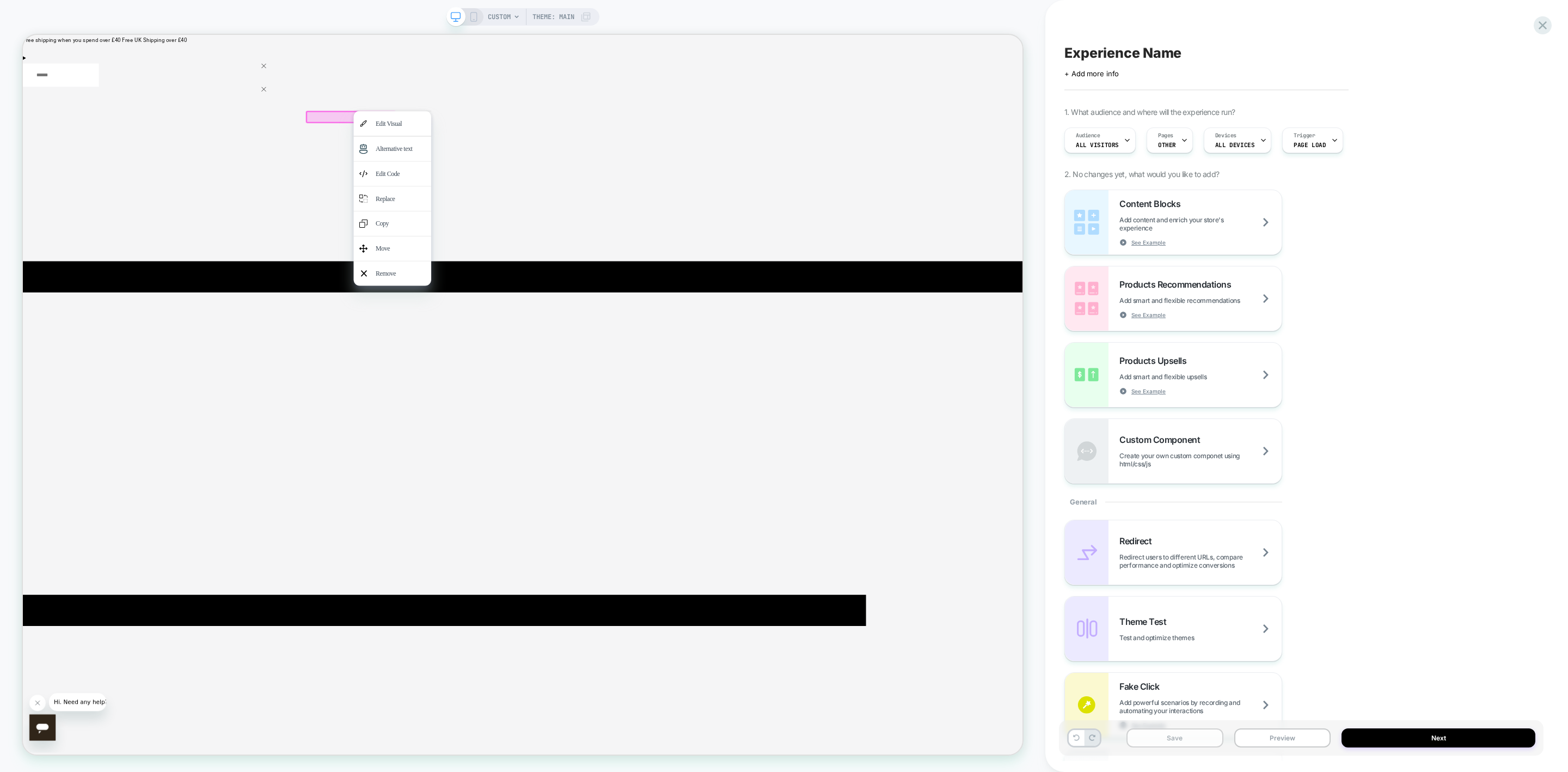
click at [1044, 477] on button "Save" at bounding box center [1175, 737] width 97 height 19
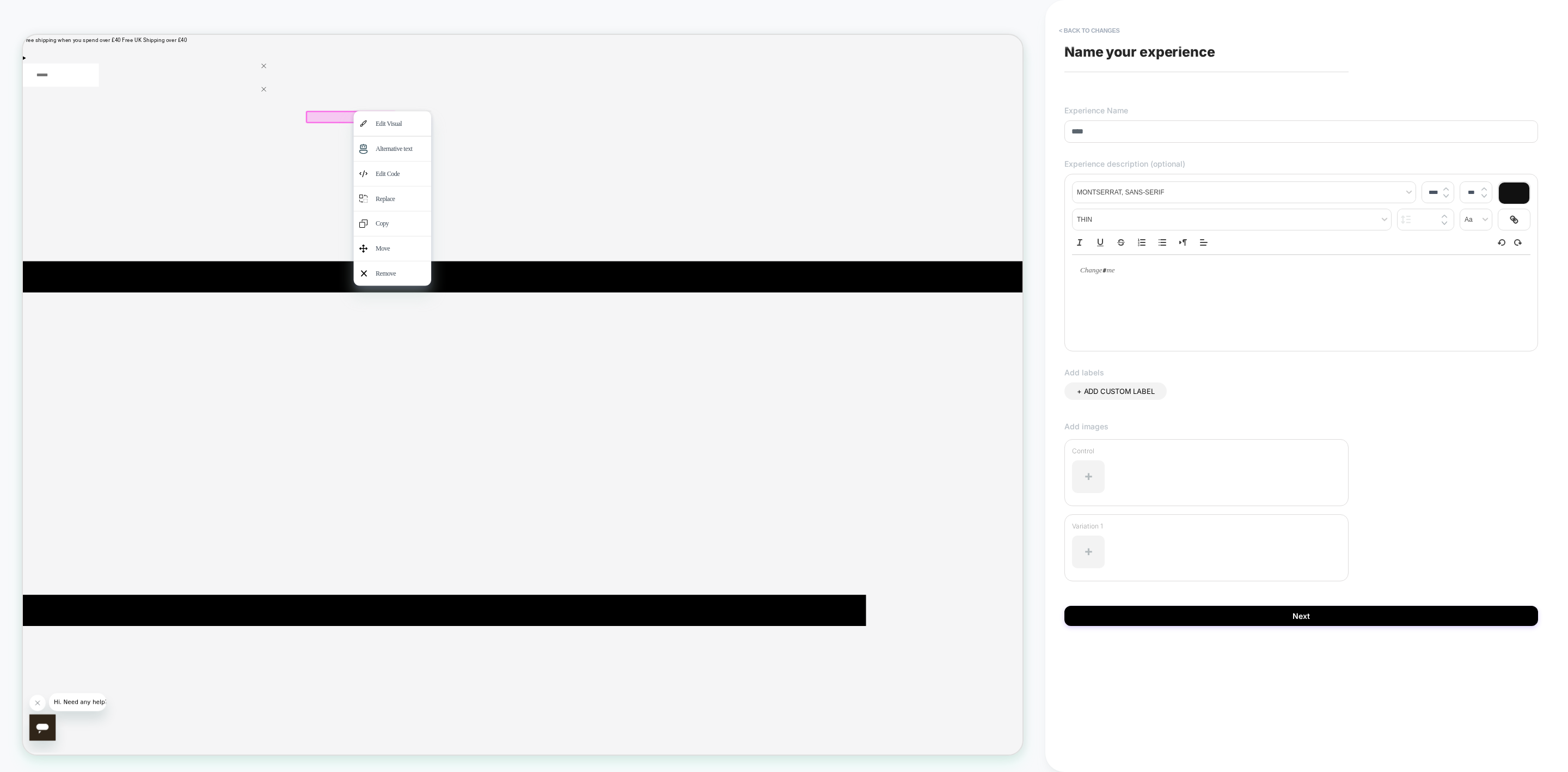
type input "****"
drag, startPoint x: 1423, startPoint y: 613, endPoint x: 1395, endPoint y: 633, distance: 34.4
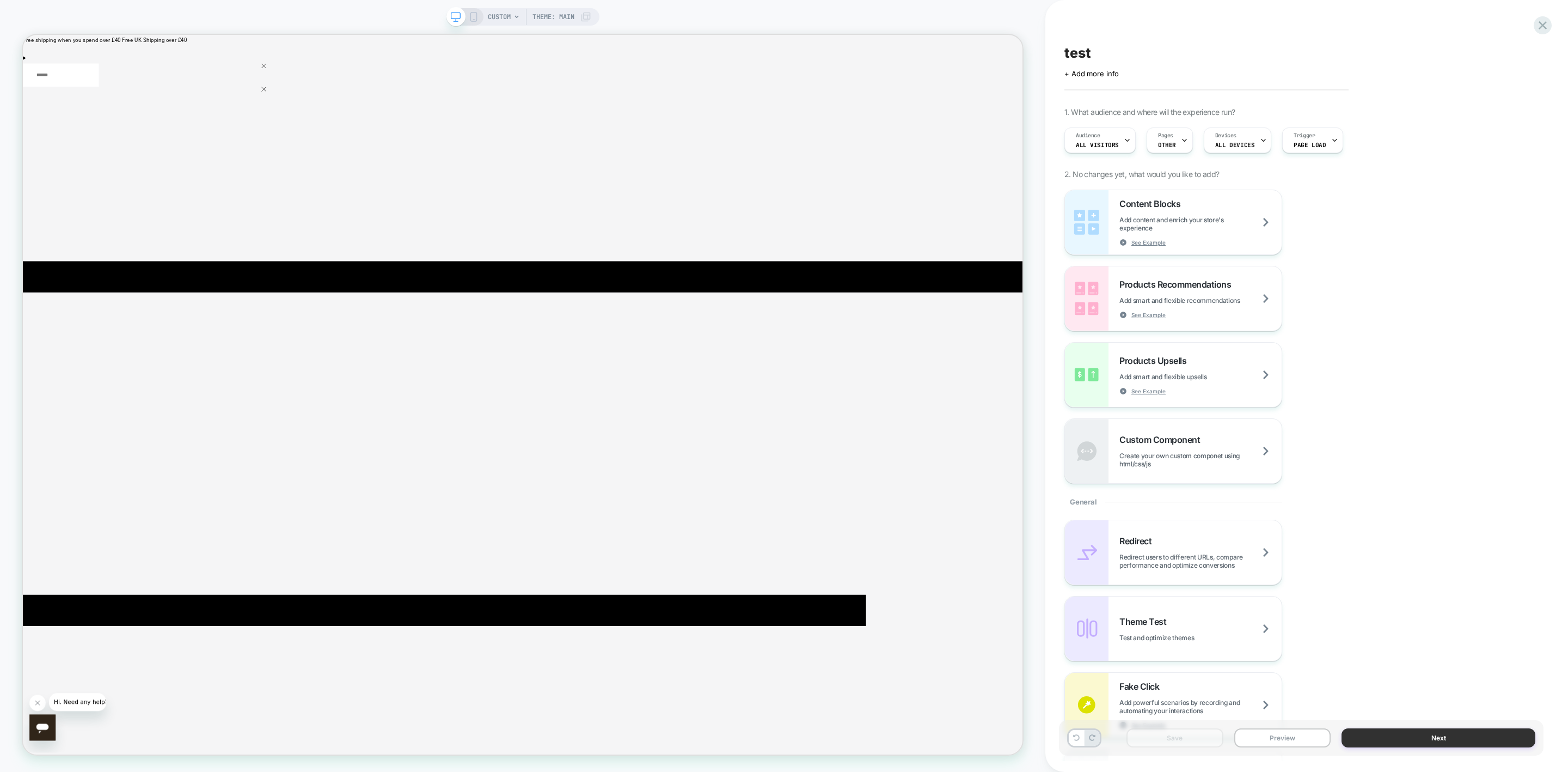
click at [1044, 477] on button "Next" at bounding box center [1439, 737] width 194 height 19
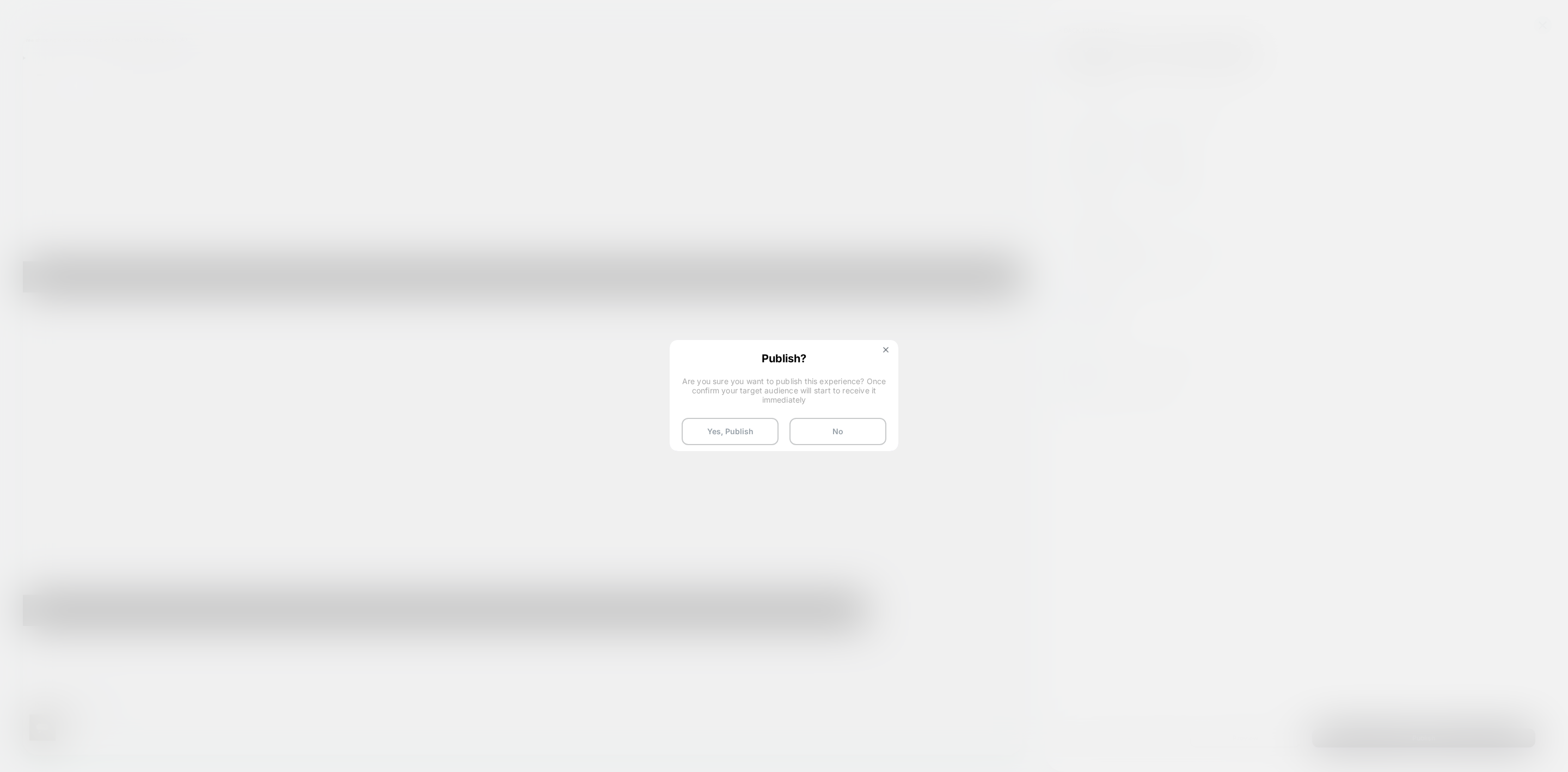
click at [888, 353] on button at bounding box center [886, 351] width 12 height 9
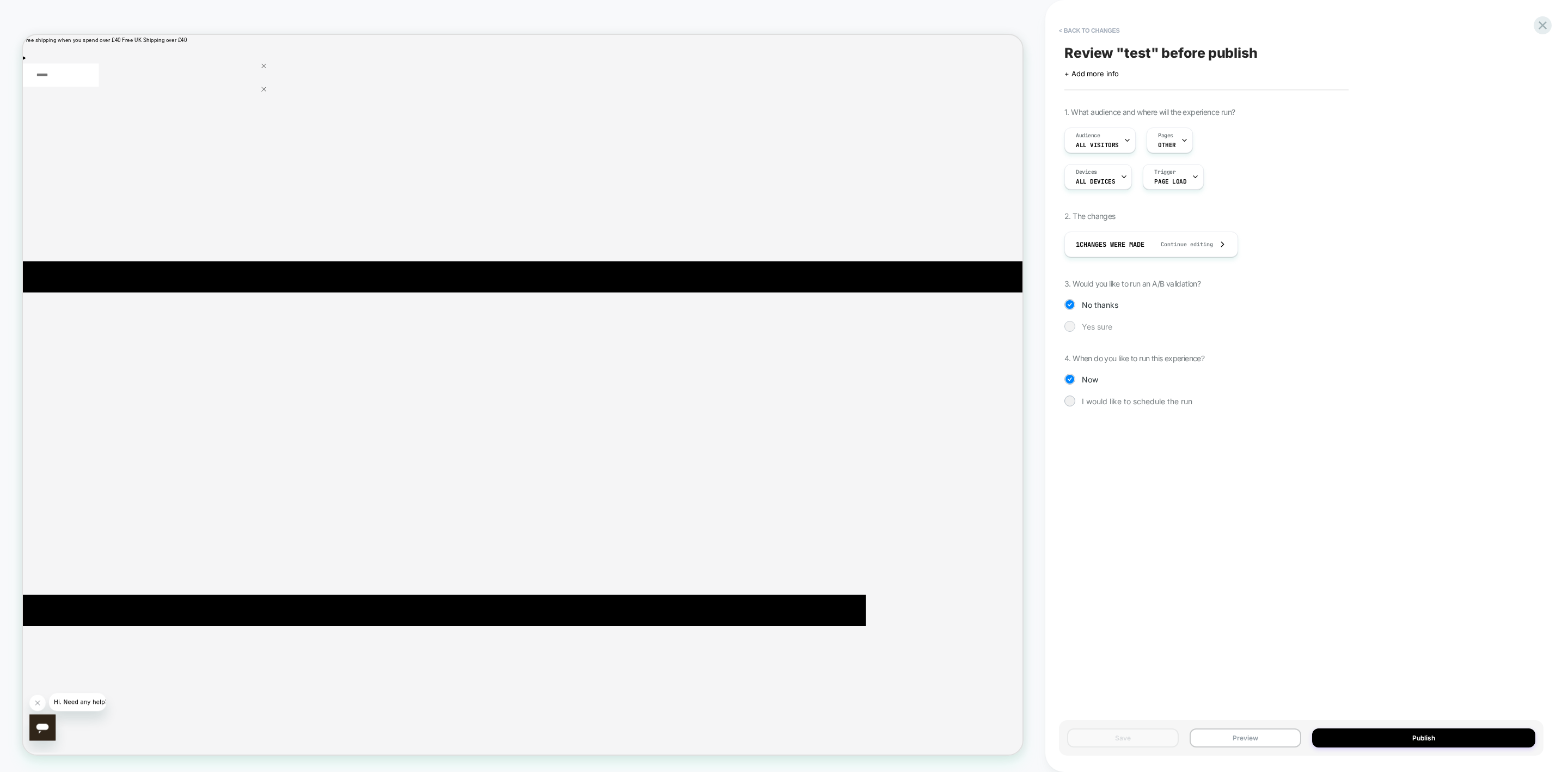
click at [1044, 325] on div at bounding box center [1070, 326] width 8 height 8
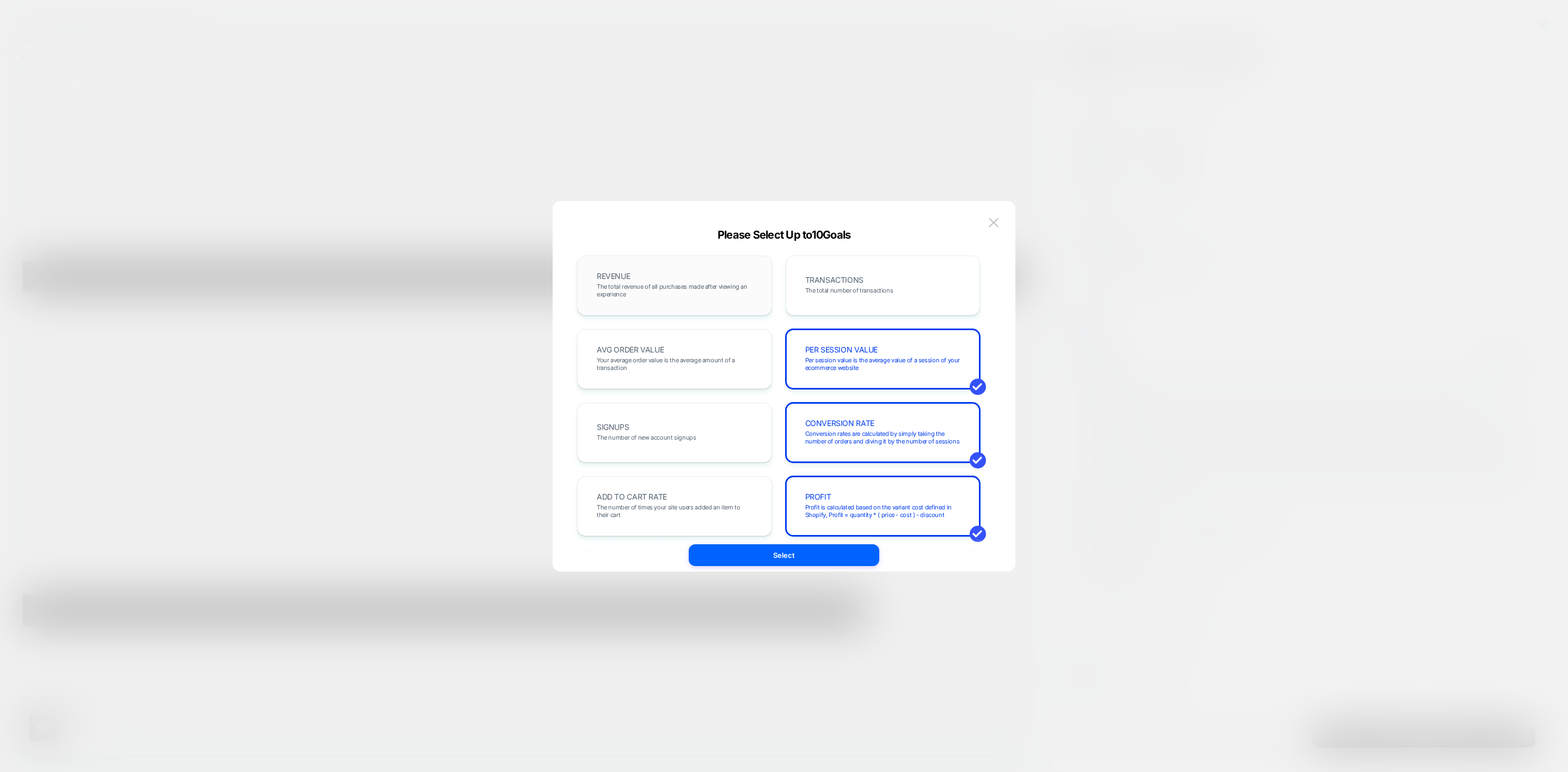
click at [687, 286] on span "The total revenue of all purchases made after viewing an experience" at bounding box center [675, 291] width 155 height 15
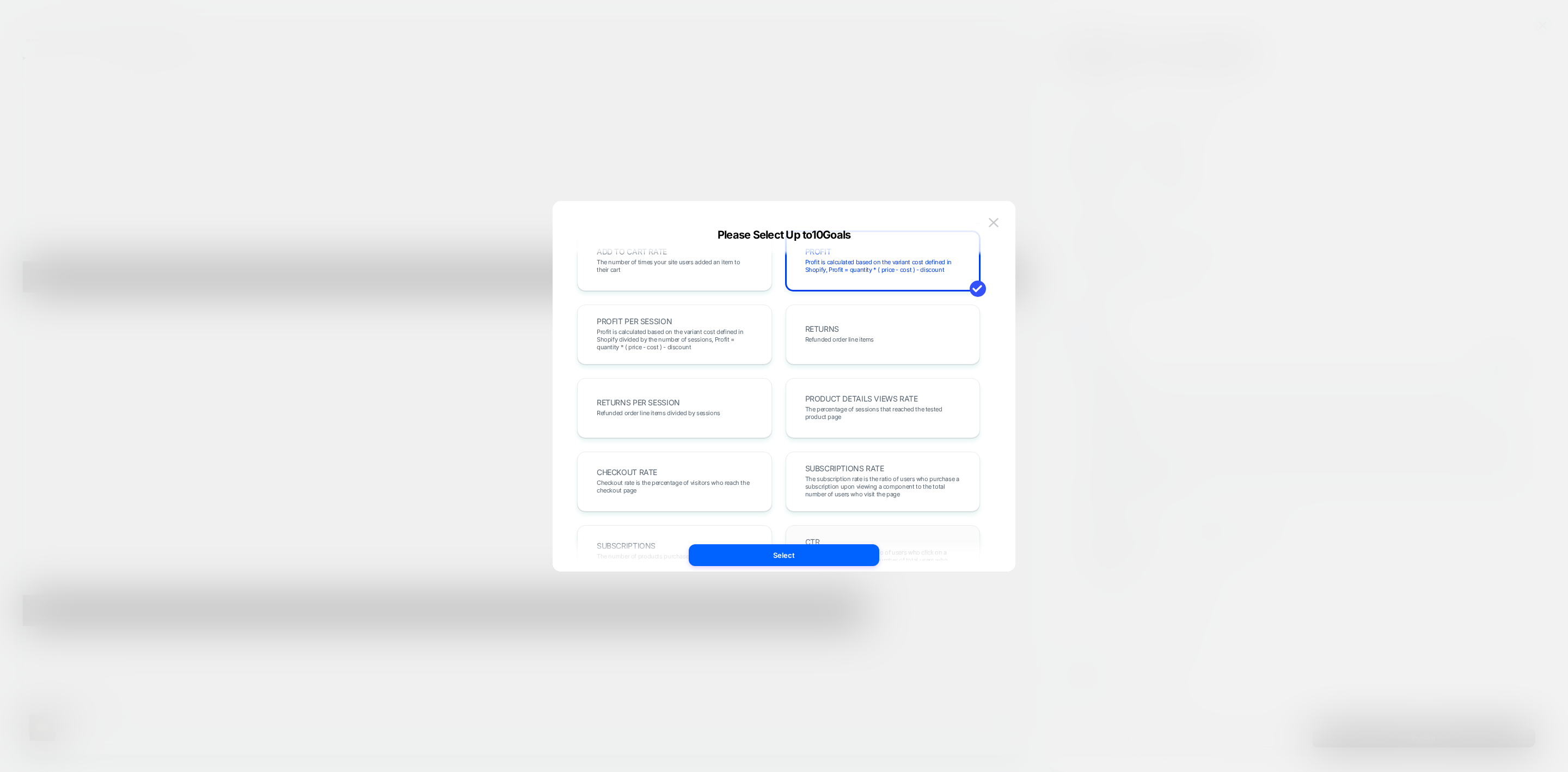
scroll to position [376, 0]
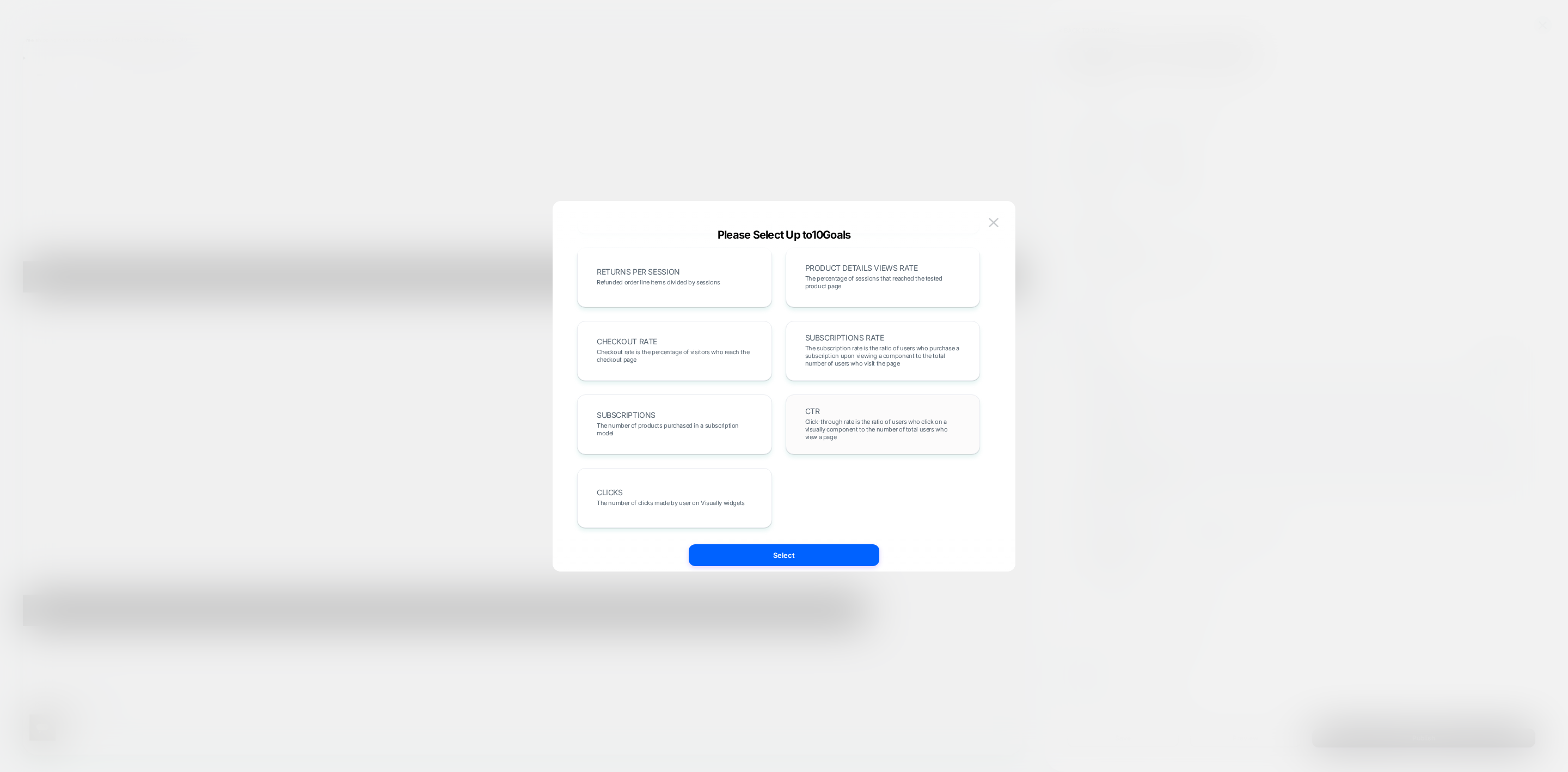
click at [822, 427] on span "Click-through rate is the ratio of users who click on a visually component to t…" at bounding box center [883, 428] width 155 height 23
click at [721, 477] on div "CLICKS The number of clicks made by user on Visually widgets" at bounding box center [675, 497] width 172 height 37
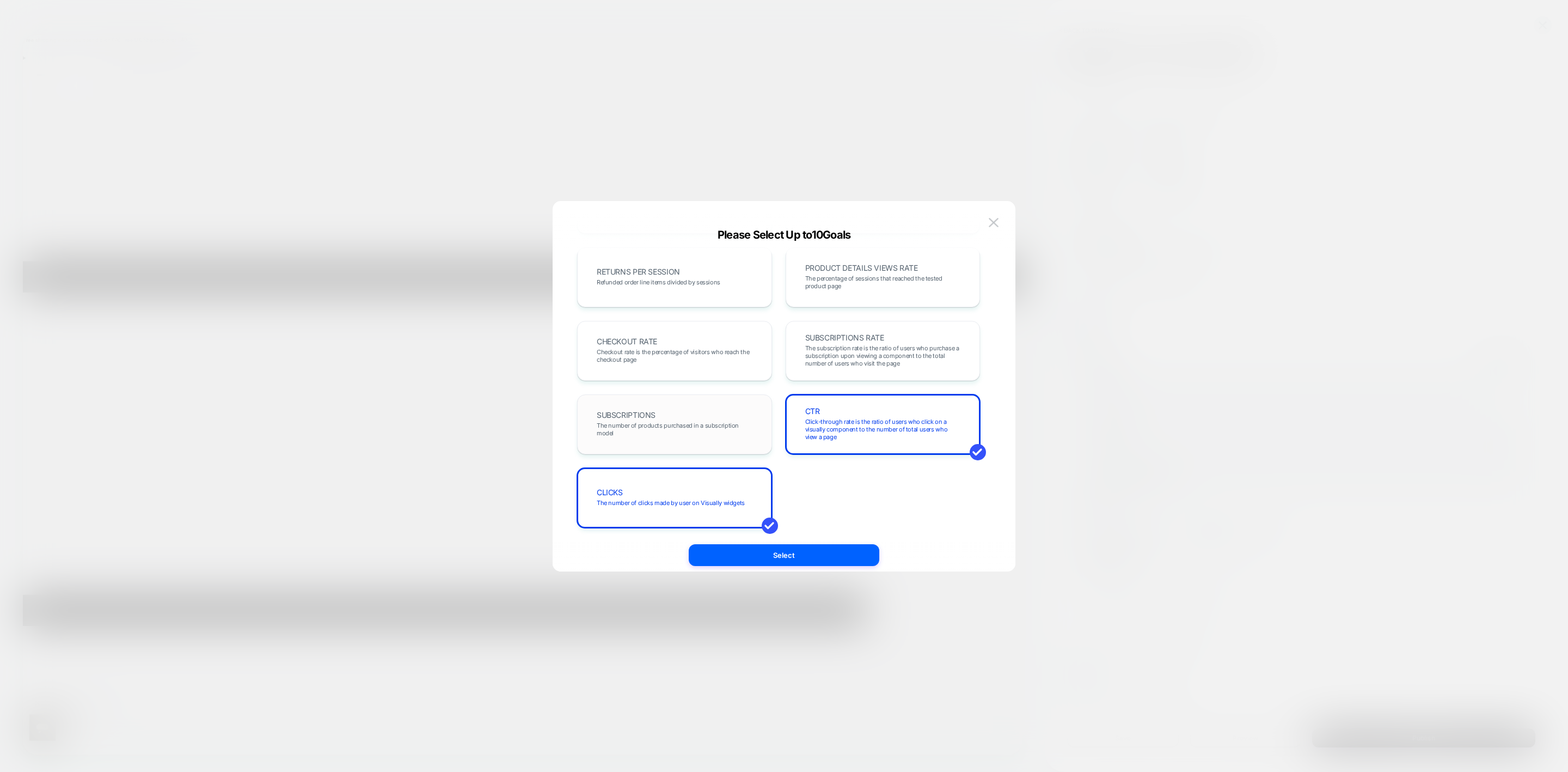
click at [0, 0] on span "The number of products purchased in a subscription model" at bounding box center [0, 0] width 0 height 0
drag, startPoint x: 660, startPoint y: 356, endPoint x: 692, endPoint y: 348, distance: 33.0
click at [662, 356] on span "Checkout rate is the percentage of visitors who reach the checkout page" at bounding box center [675, 356] width 155 height 15
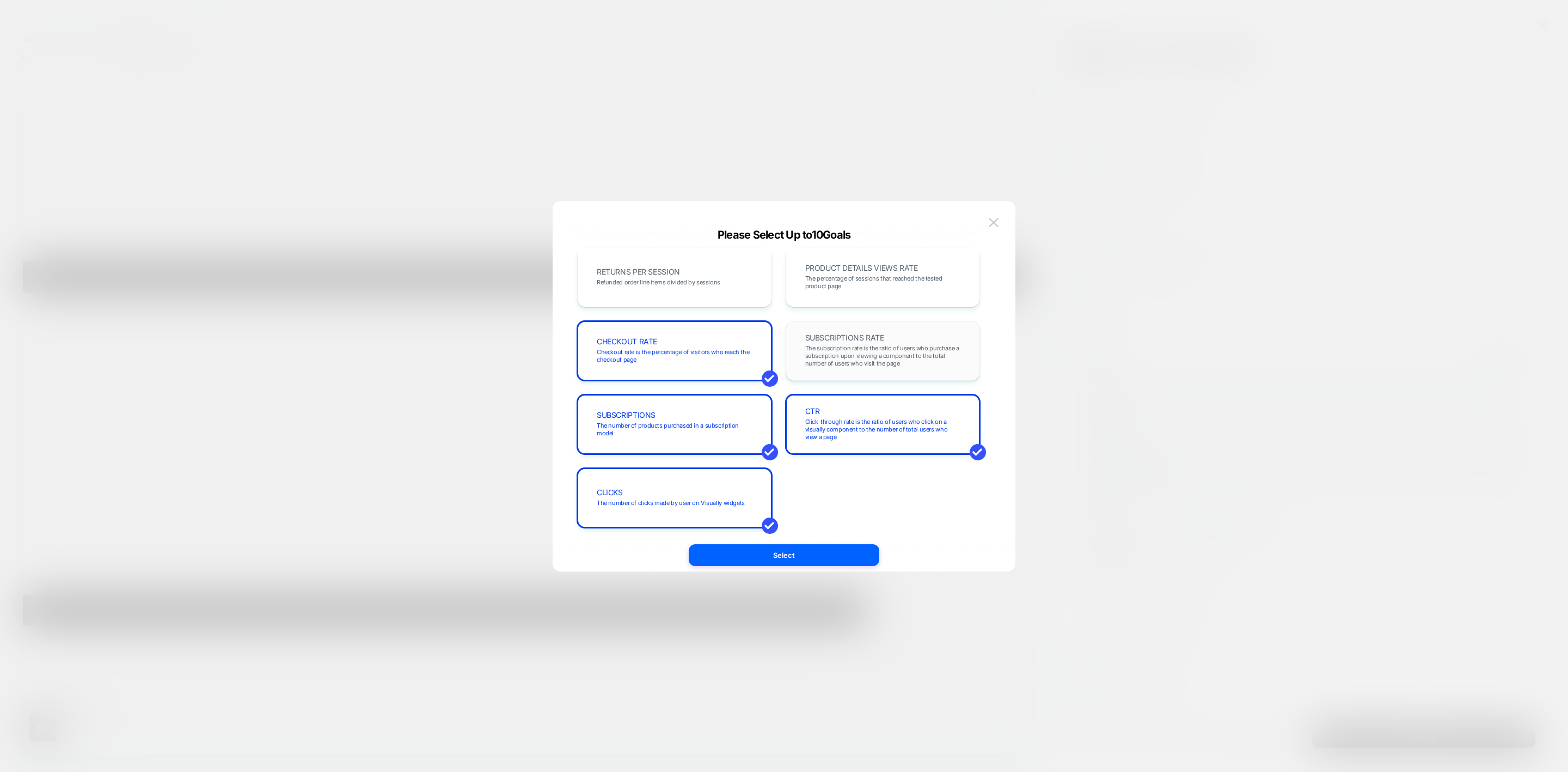
click at [0, 0] on div "PRODUCT DETAILS VIEWS RATE The percentage of sessions that reached the tested p…" at bounding box center [0, 0] width 0 height 0
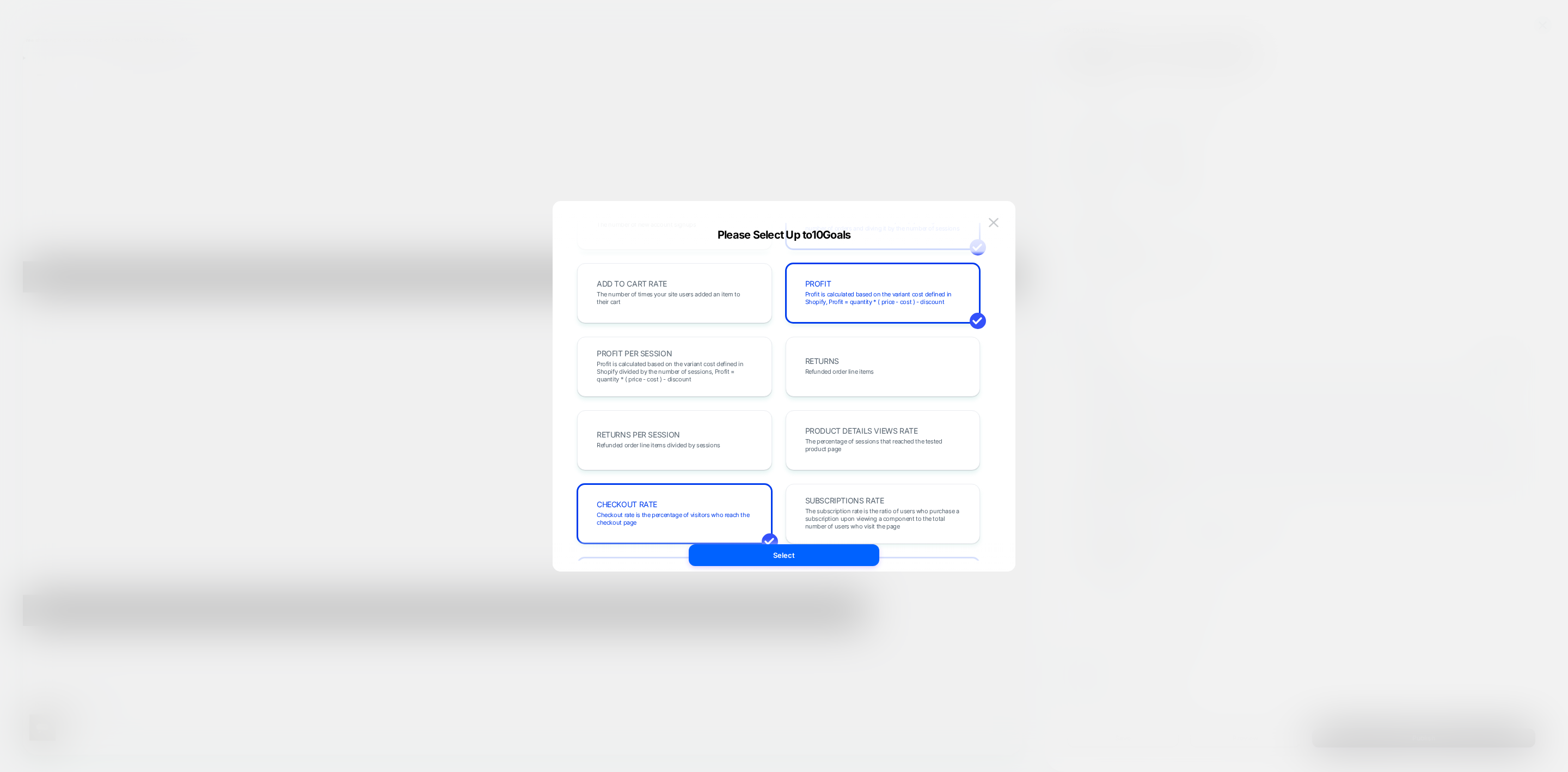
scroll to position [212, 0]
click at [0, 0] on span "Profit is calculated based on the variant cost defined in Shopify divided by th…" at bounding box center [0, 0] width 0 height 0
drag, startPoint x: 819, startPoint y: 351, endPoint x: 765, endPoint y: 402, distance: 74.3
click at [820, 351] on div "RETURNS Refunded order line items" at bounding box center [883, 367] width 172 height 37
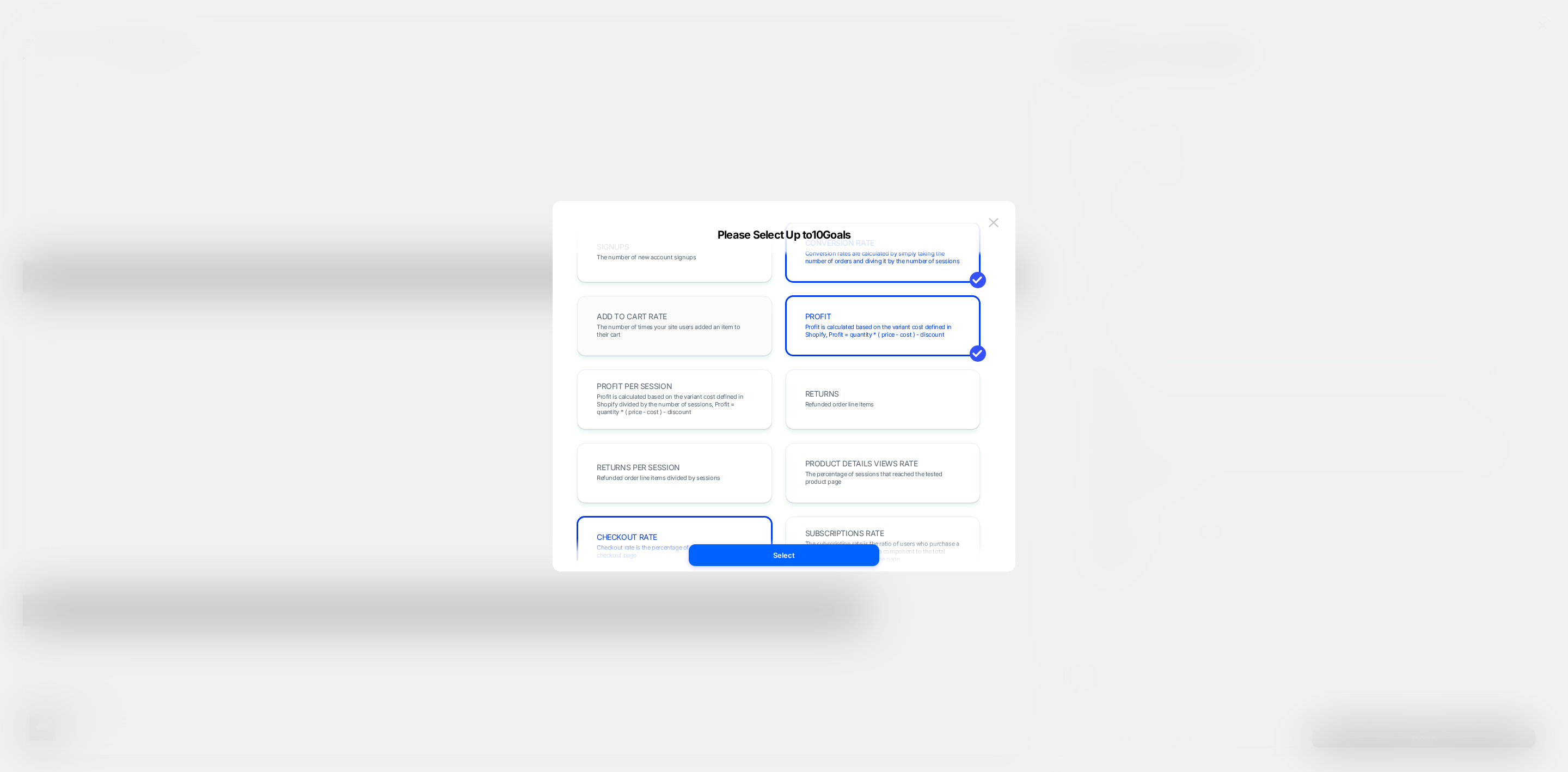
scroll to position [131, 0]
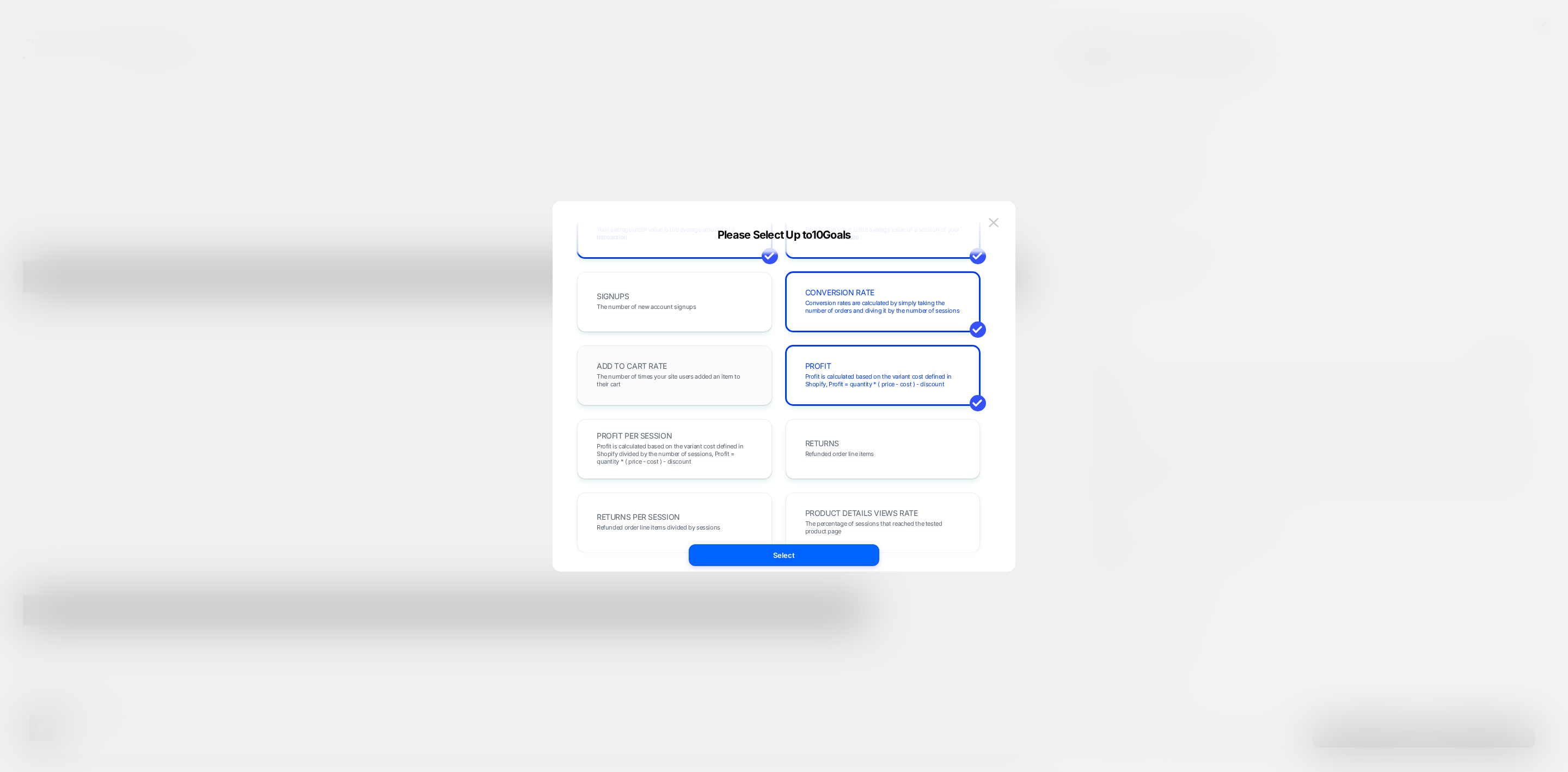
click at [0, 0] on div "ADD TO CART RATE The number of times your site users added an item to their cart" at bounding box center [0, 0] width 0 height 0
click at [655, 304] on span "The number of new account signups" at bounding box center [646, 306] width 99 height 8
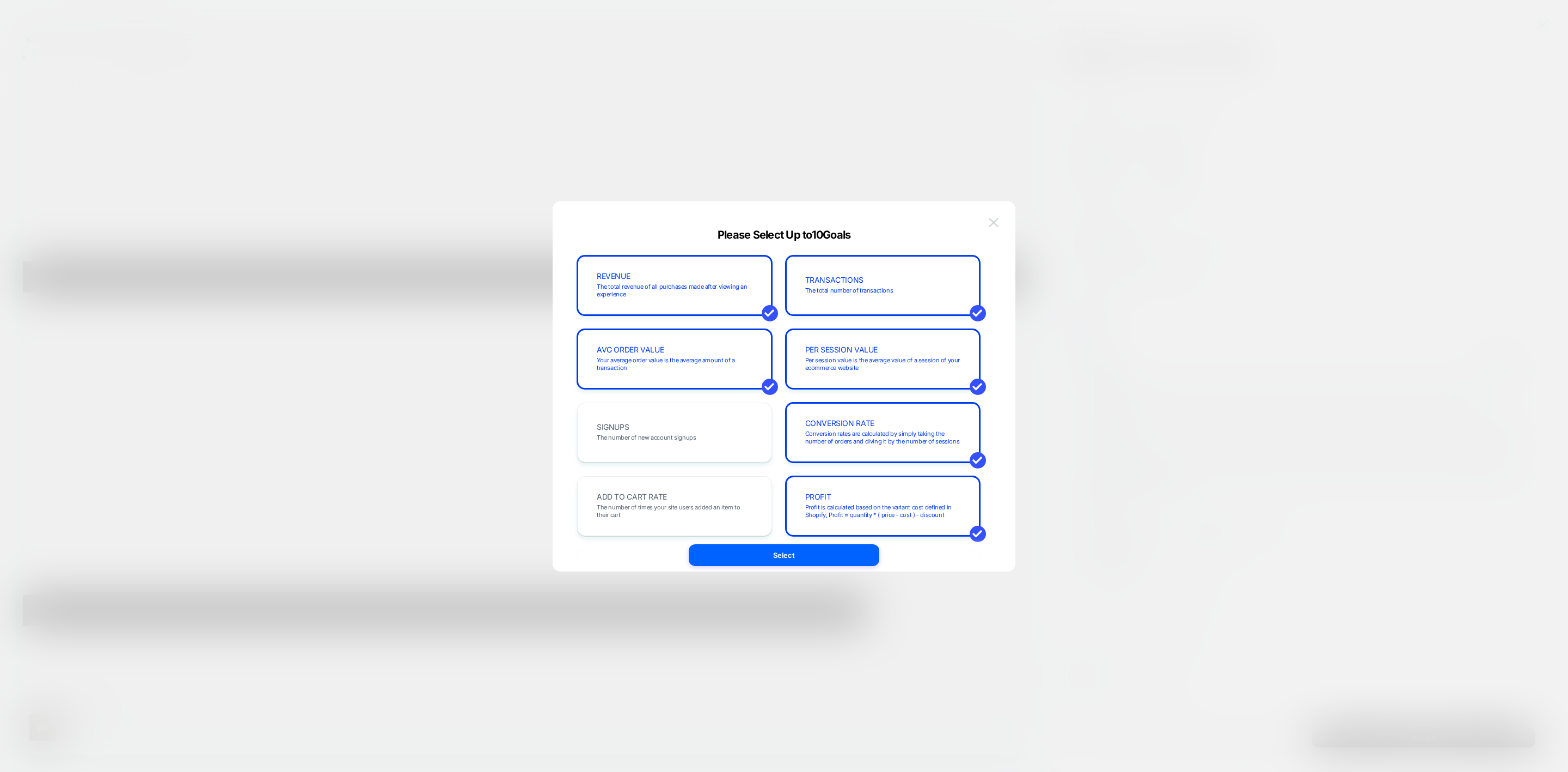
drag, startPoint x: 1282, startPoint y: 256, endPoint x: 986, endPoint y: 225, distance: 297.6
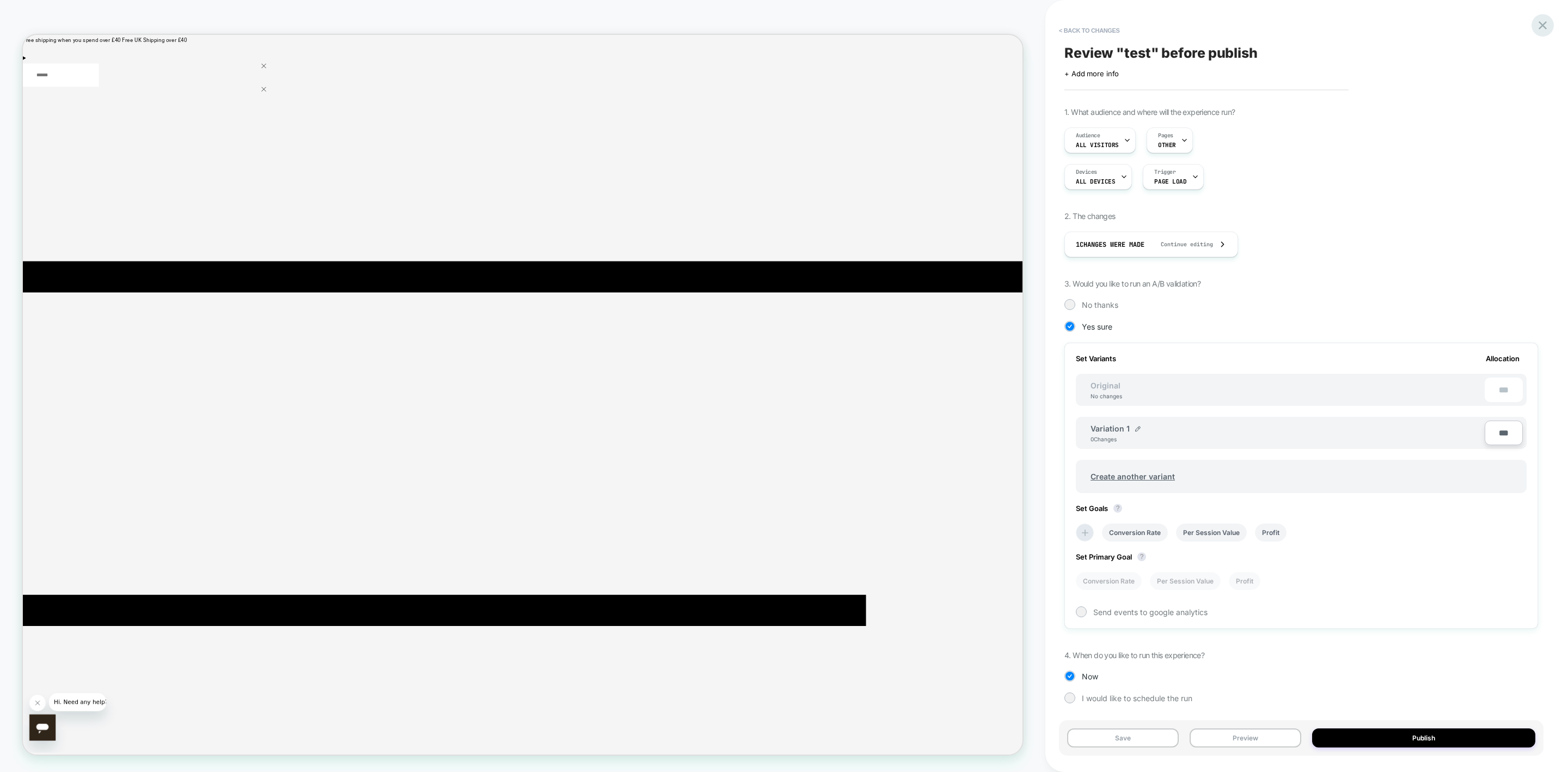
click at [1044, 24] on icon at bounding box center [1543, 25] width 8 height 8
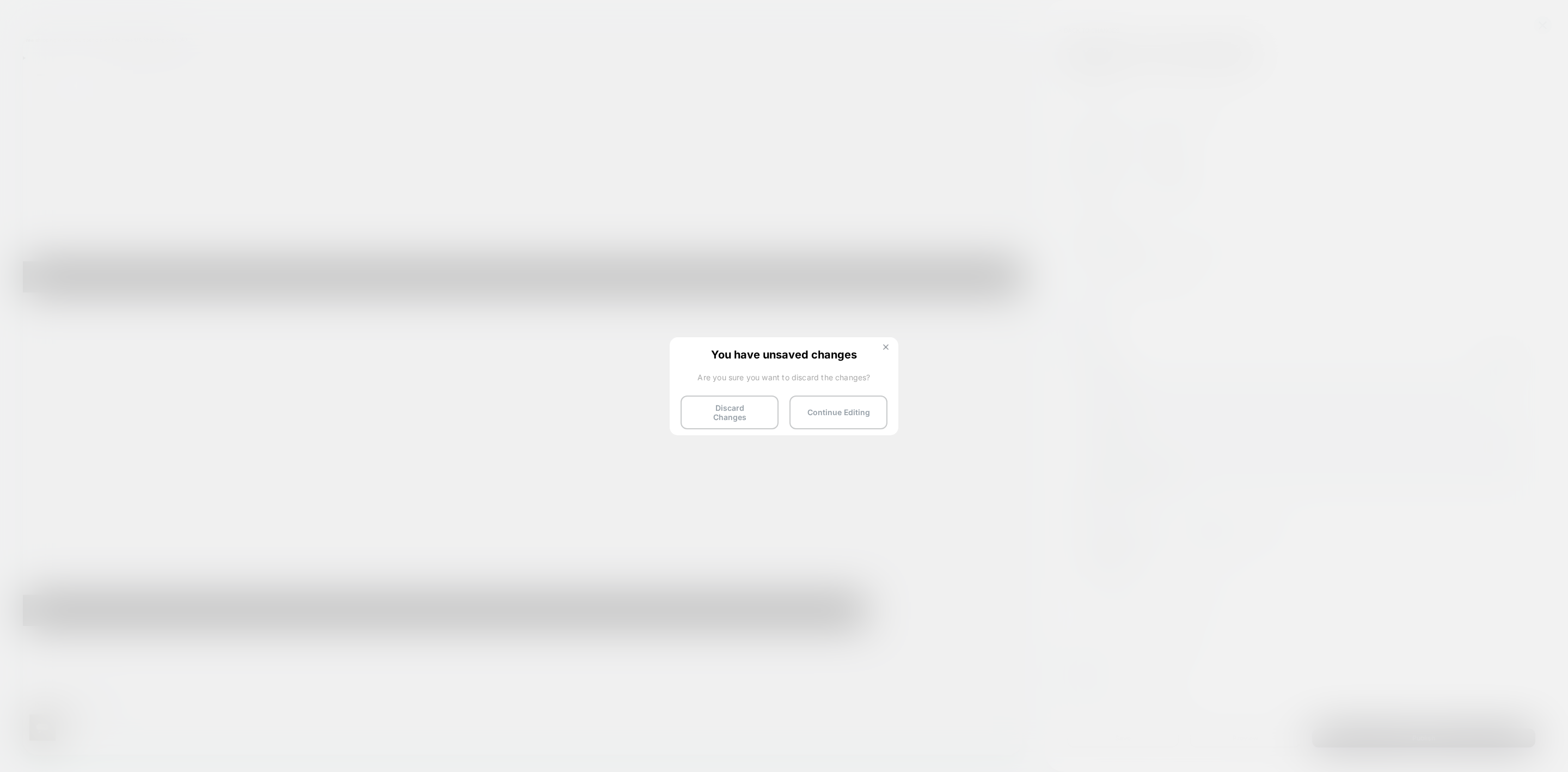
click at [891, 346] on button at bounding box center [886, 348] width 12 height 9
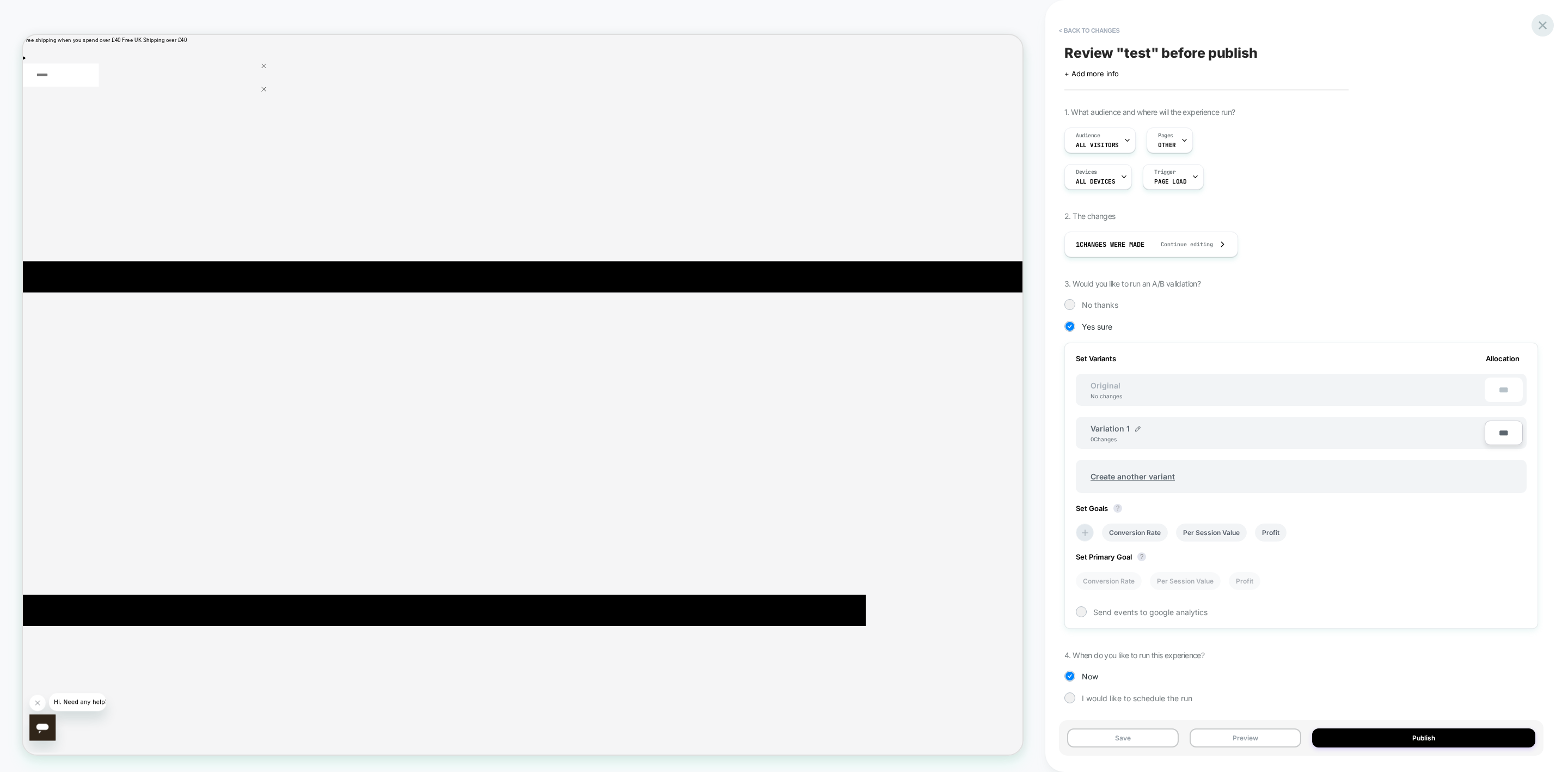
drag, startPoint x: 1547, startPoint y: 28, endPoint x: 1536, endPoint y: 30, distance: 11.2
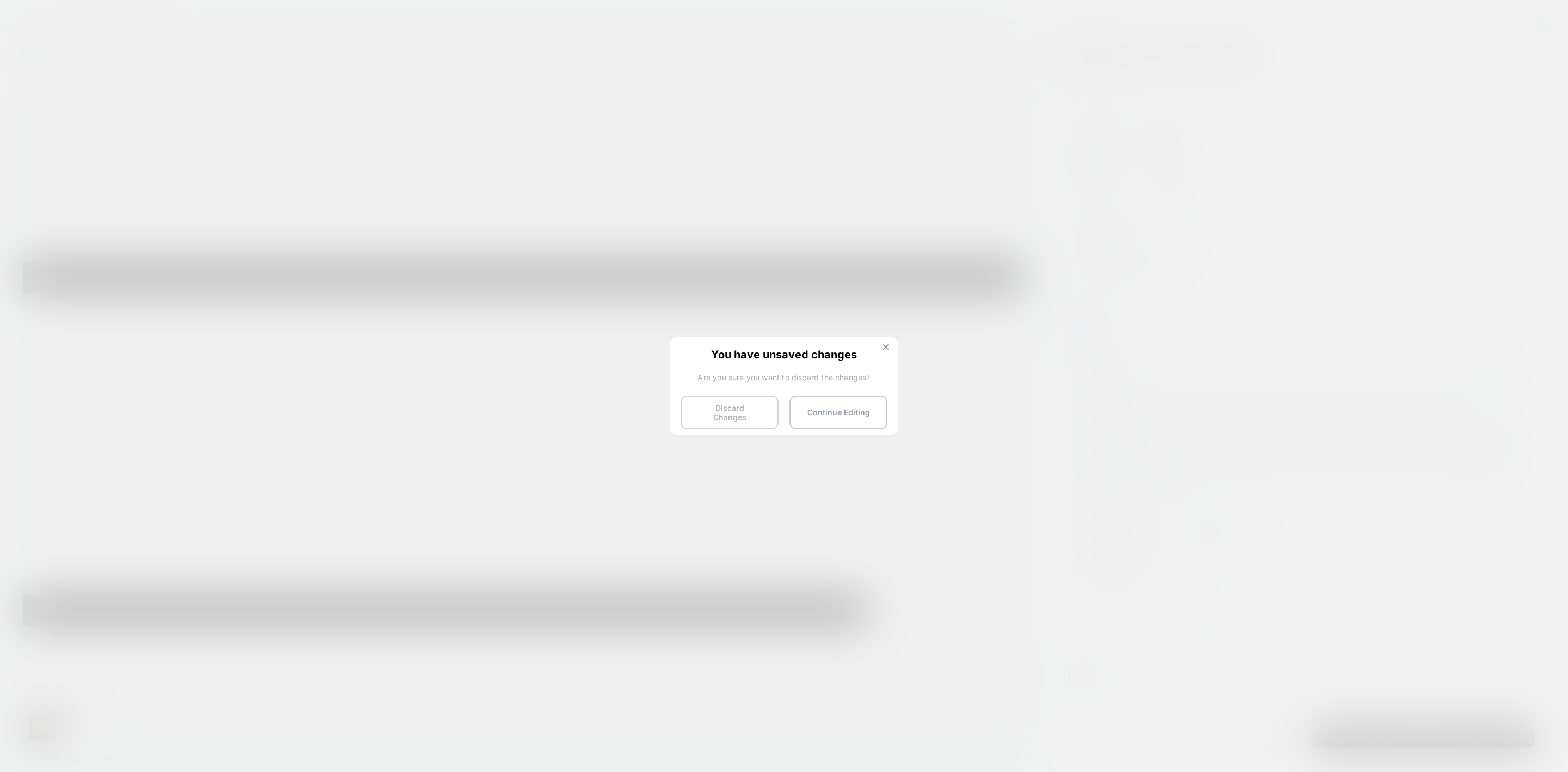
click at [748, 416] on button "Discard Changes" at bounding box center [730, 412] width 98 height 34
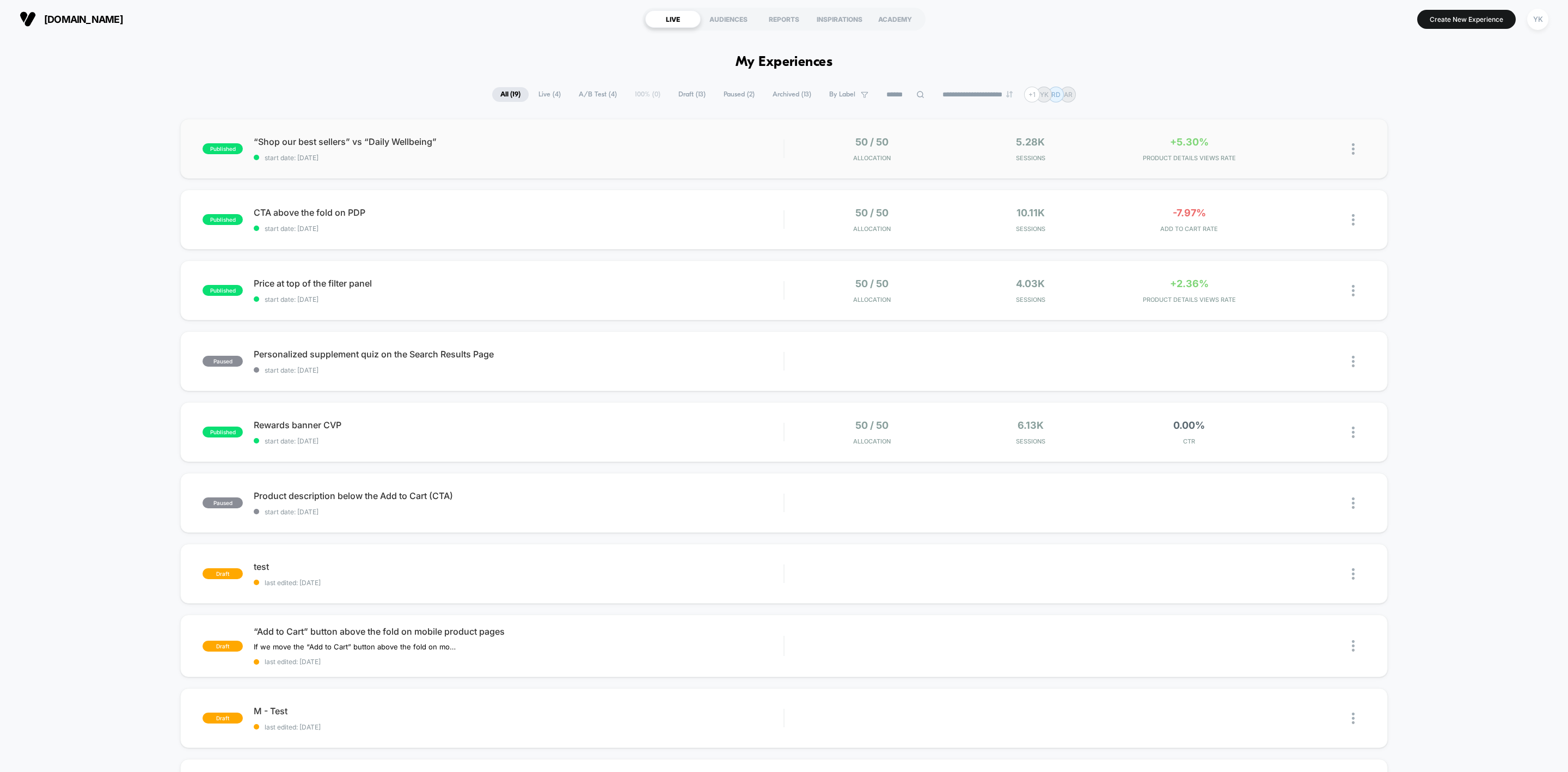
click at [1044, 164] on div "published “Shop our best sellers” vs “Daily Wellbeing” start date: [DATE] 50 / …" at bounding box center [784, 149] width 1207 height 60
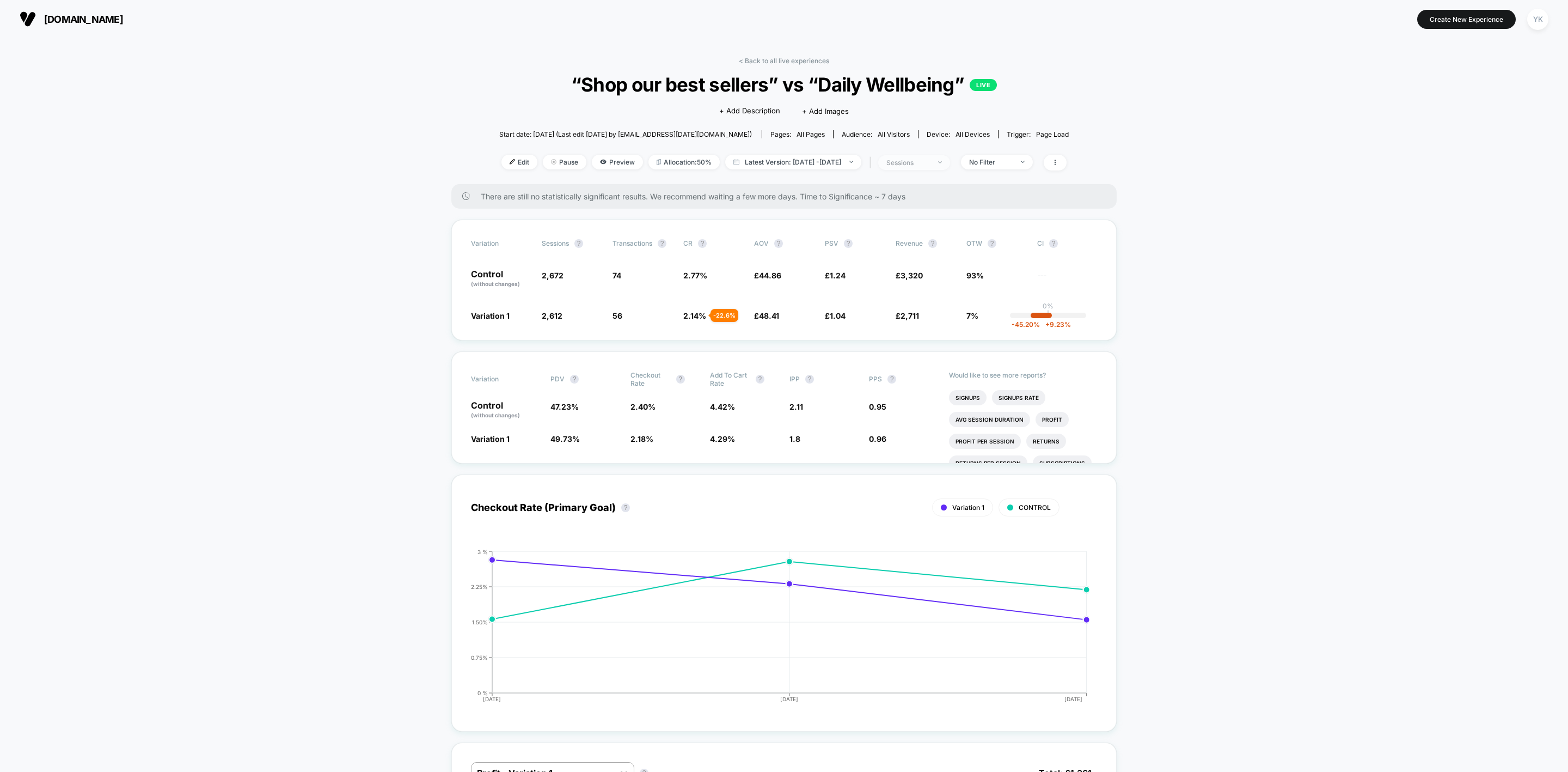
click at [930, 162] on div "sessions" at bounding box center [909, 163] width 44 height 8
click at [942, 229] on span "Sessions with impressions" at bounding box center [927, 226] width 92 height 9
click at [941, 274] on button "Save" at bounding box center [928, 277] width 129 height 18
click at [746, 65] on div "< Back to all live experiences “Shop our best sellers” vs “Daily Wellbeing” LIV…" at bounding box center [784, 120] width 569 height 128
click at [745, 59] on link "< Back to all live experiences" at bounding box center [784, 61] width 90 height 8
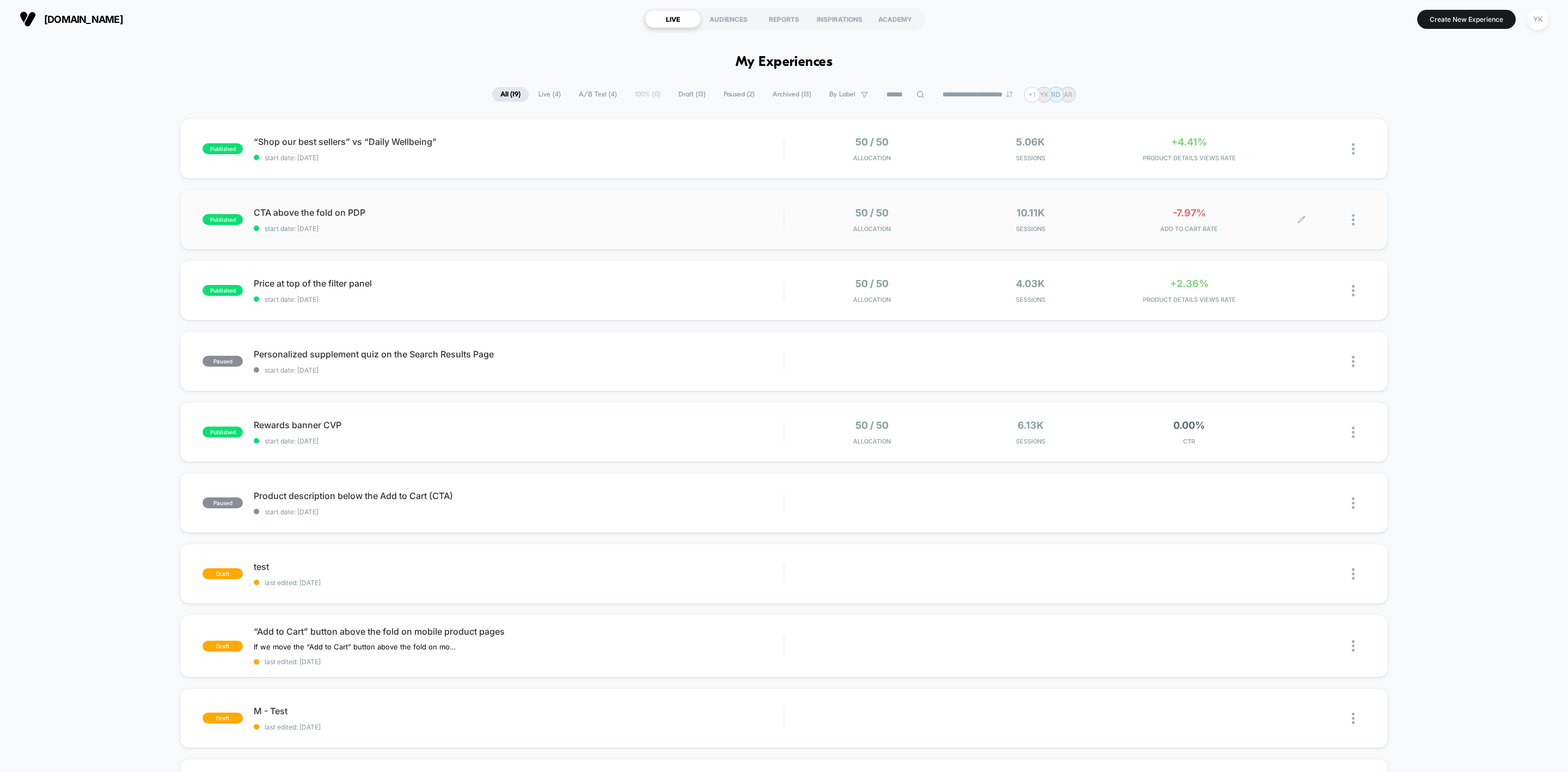
click at [1044, 232] on span "ADD TO CART RATE" at bounding box center [1189, 228] width 153 height 8
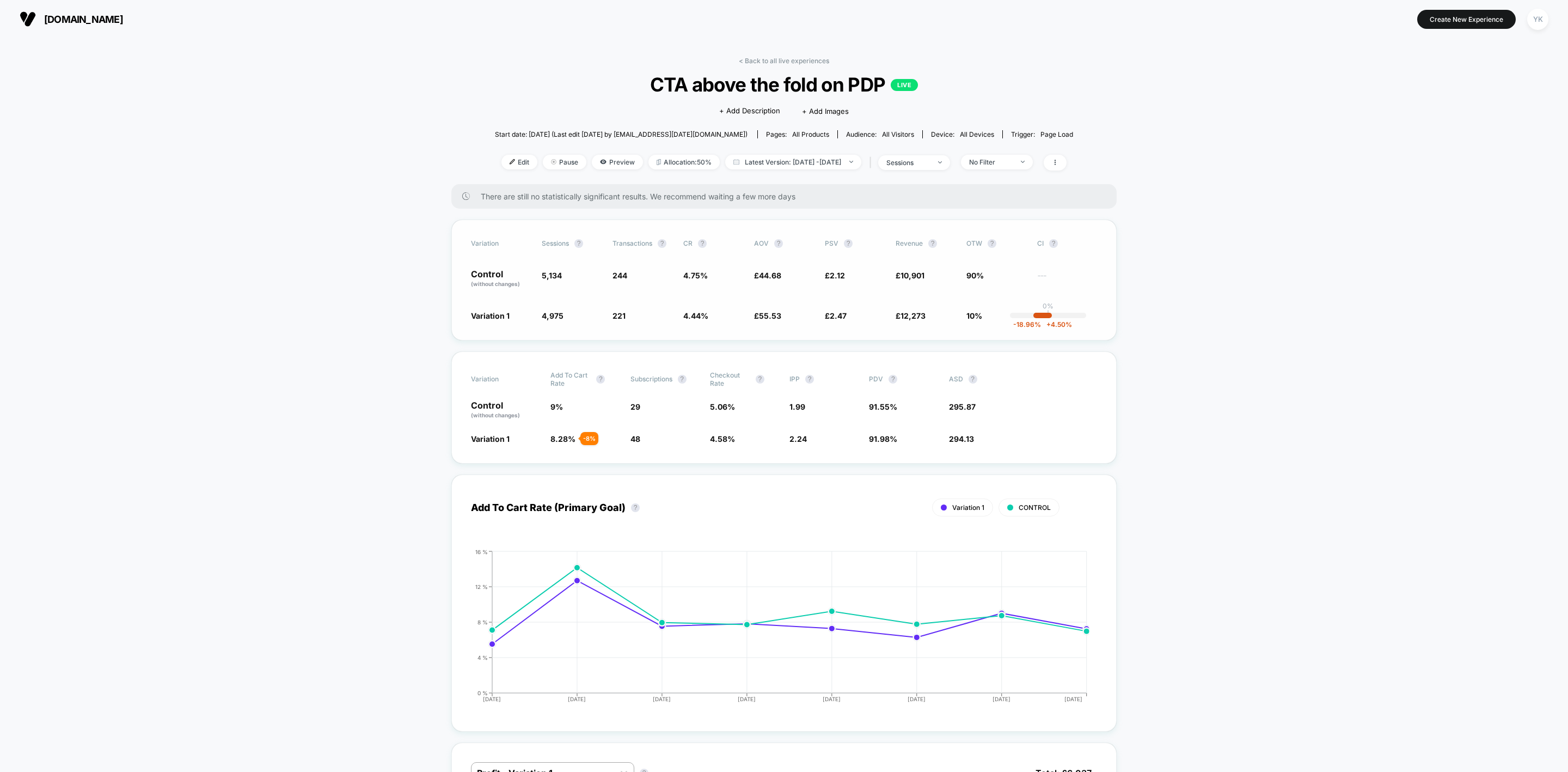
drag, startPoint x: 643, startPoint y: 343, endPoint x: 998, endPoint y: 323, distance: 355.6
click at [753, 57] on link "< Back to all live experiences" at bounding box center [784, 61] width 90 height 8
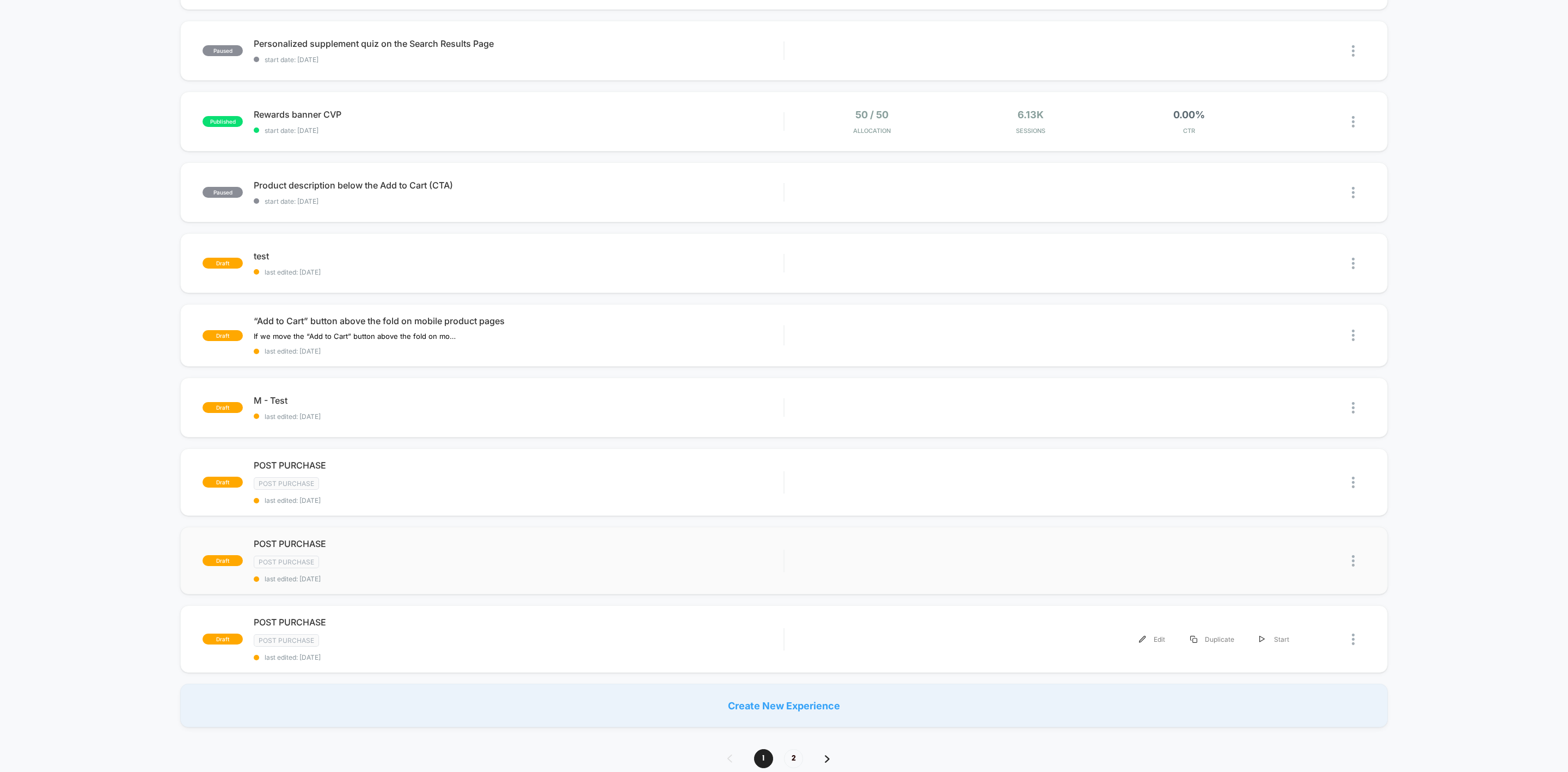
scroll to position [327, 0]
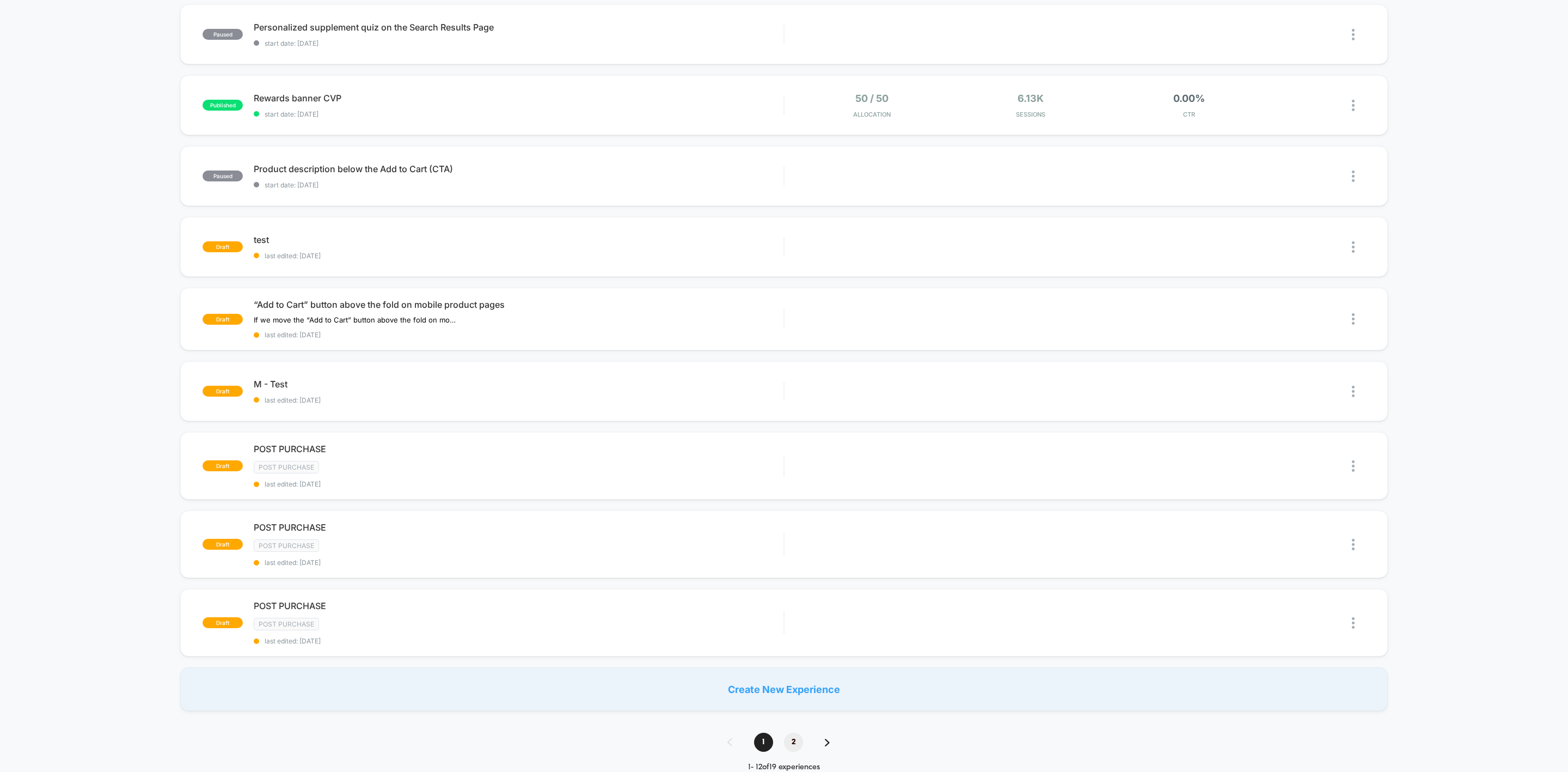
click at [791, 477] on span "2" at bounding box center [793, 742] width 19 height 19
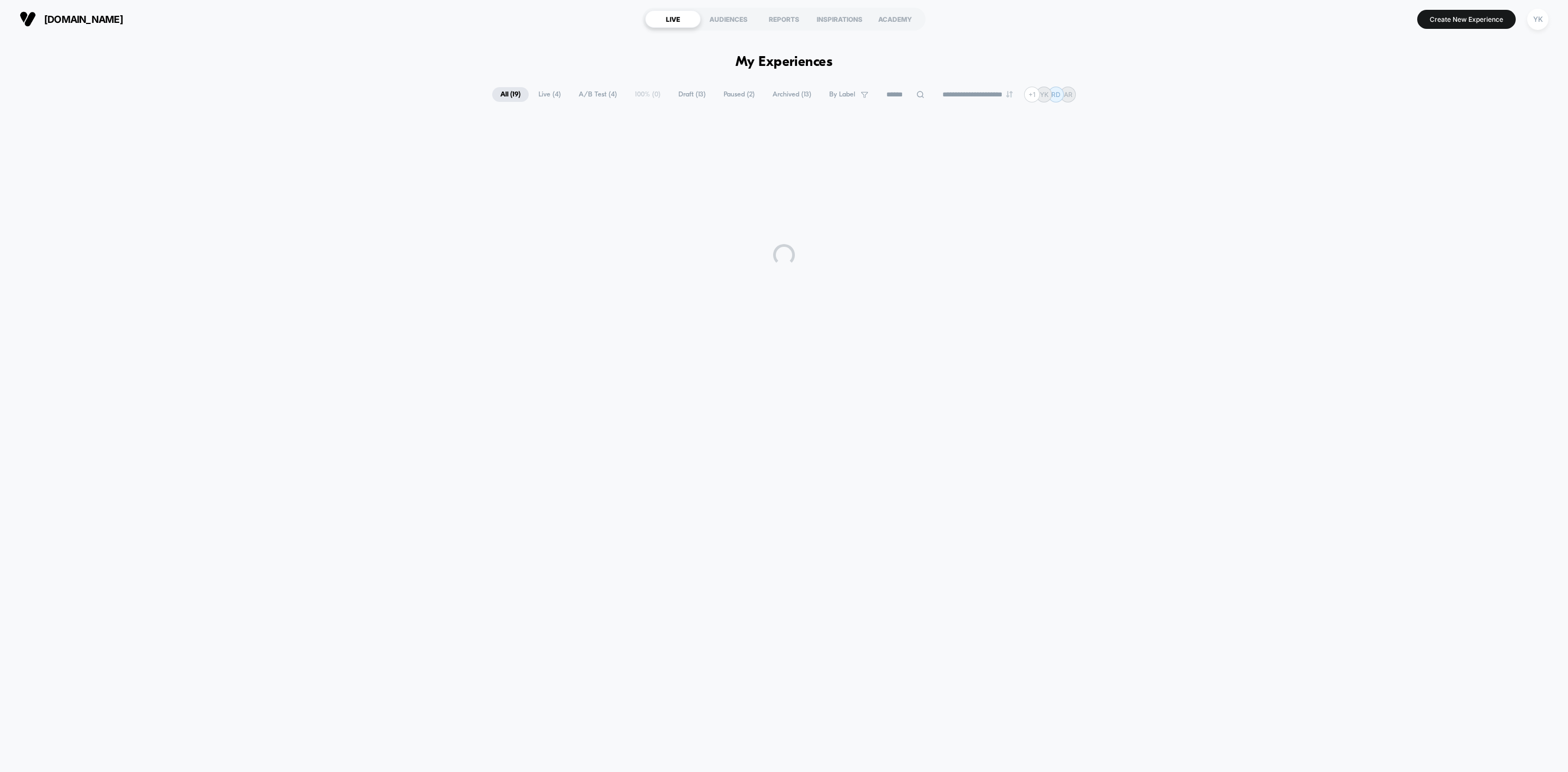
scroll to position [0, 0]
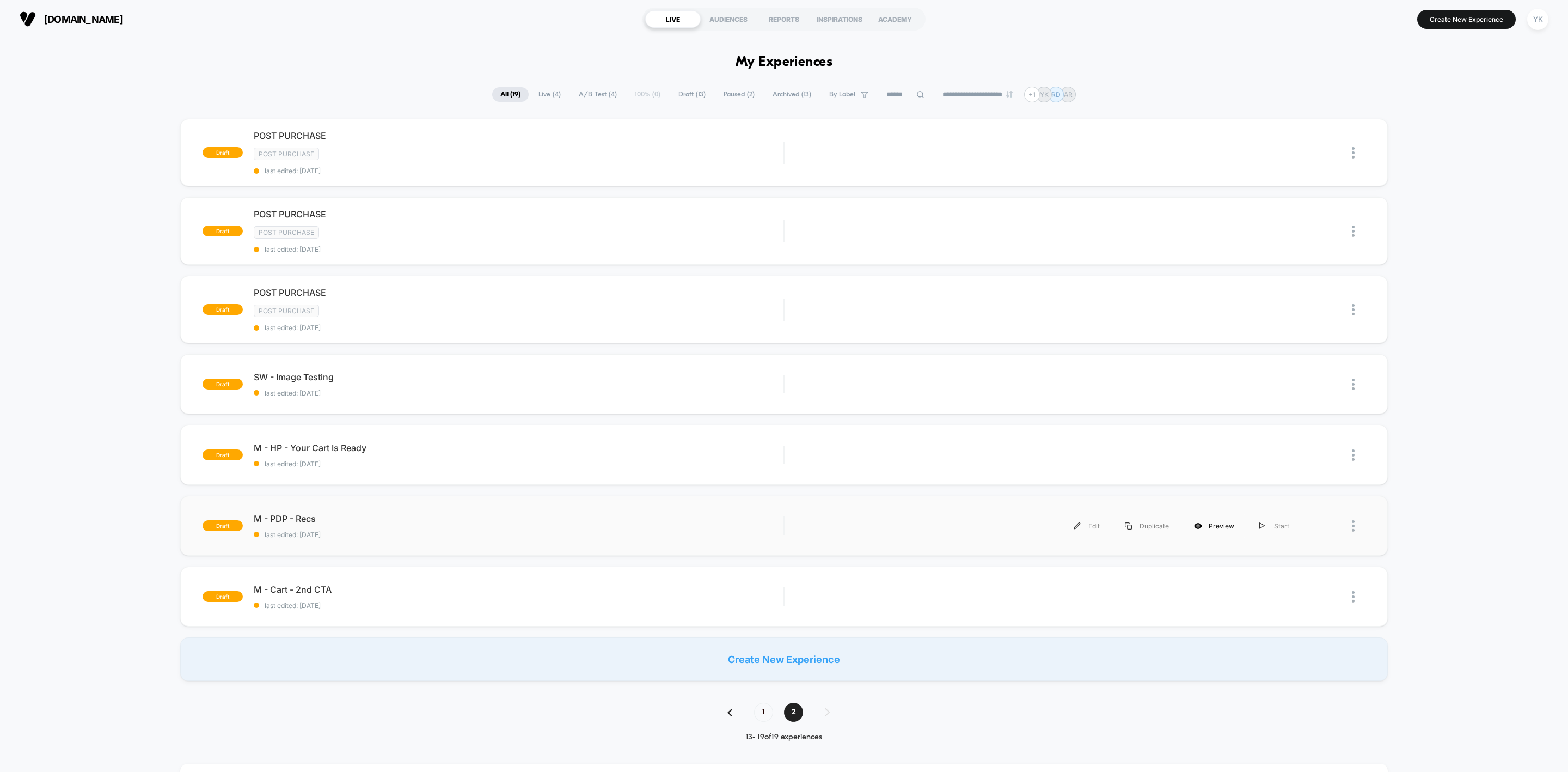
click at [1044, 477] on div "Preview" at bounding box center [1213, 525] width 65 height 24
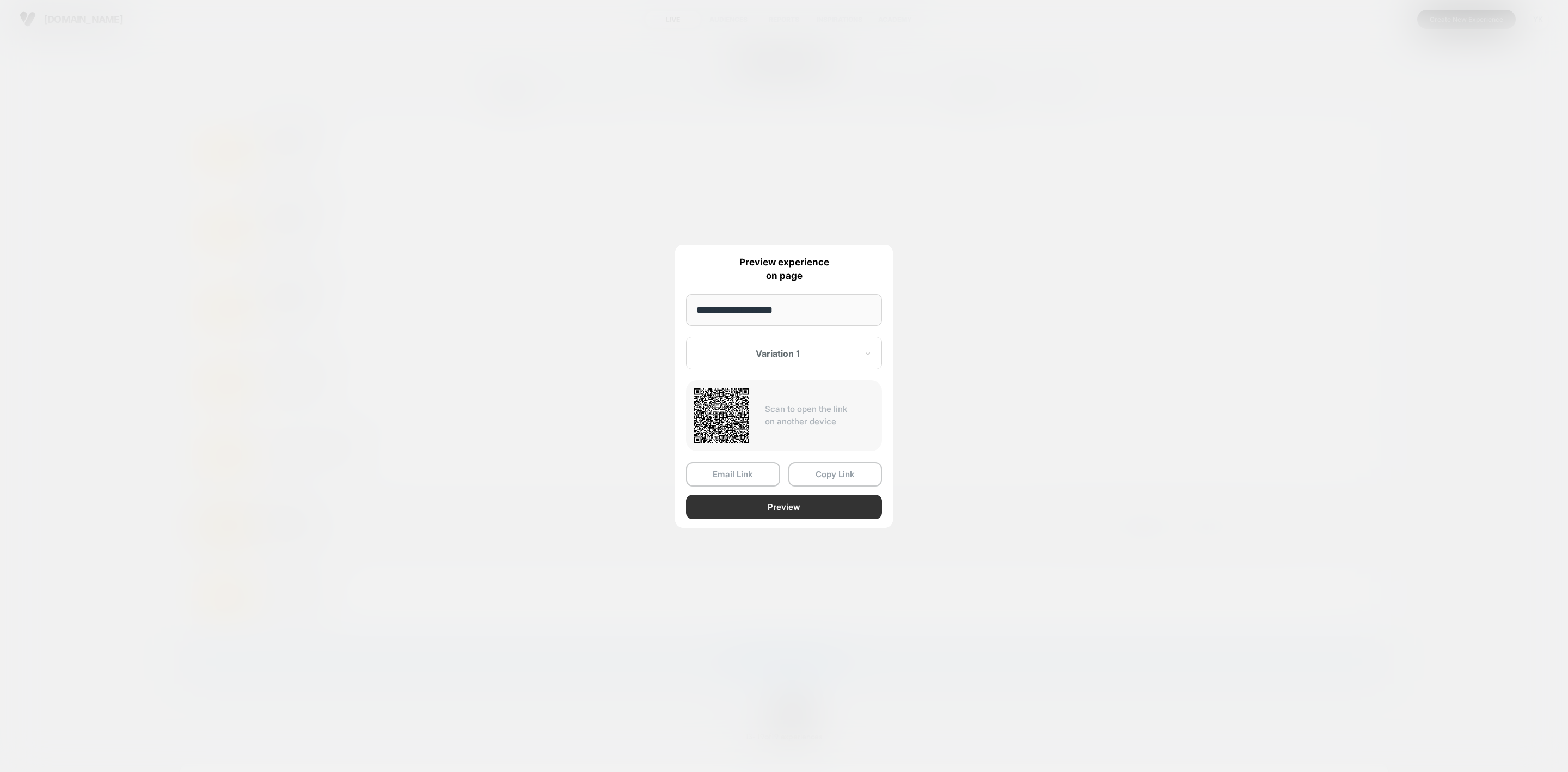
click at [792, 477] on button "Preview" at bounding box center [784, 506] width 196 height 24
